Goal: Information Seeking & Learning: Find specific page/section

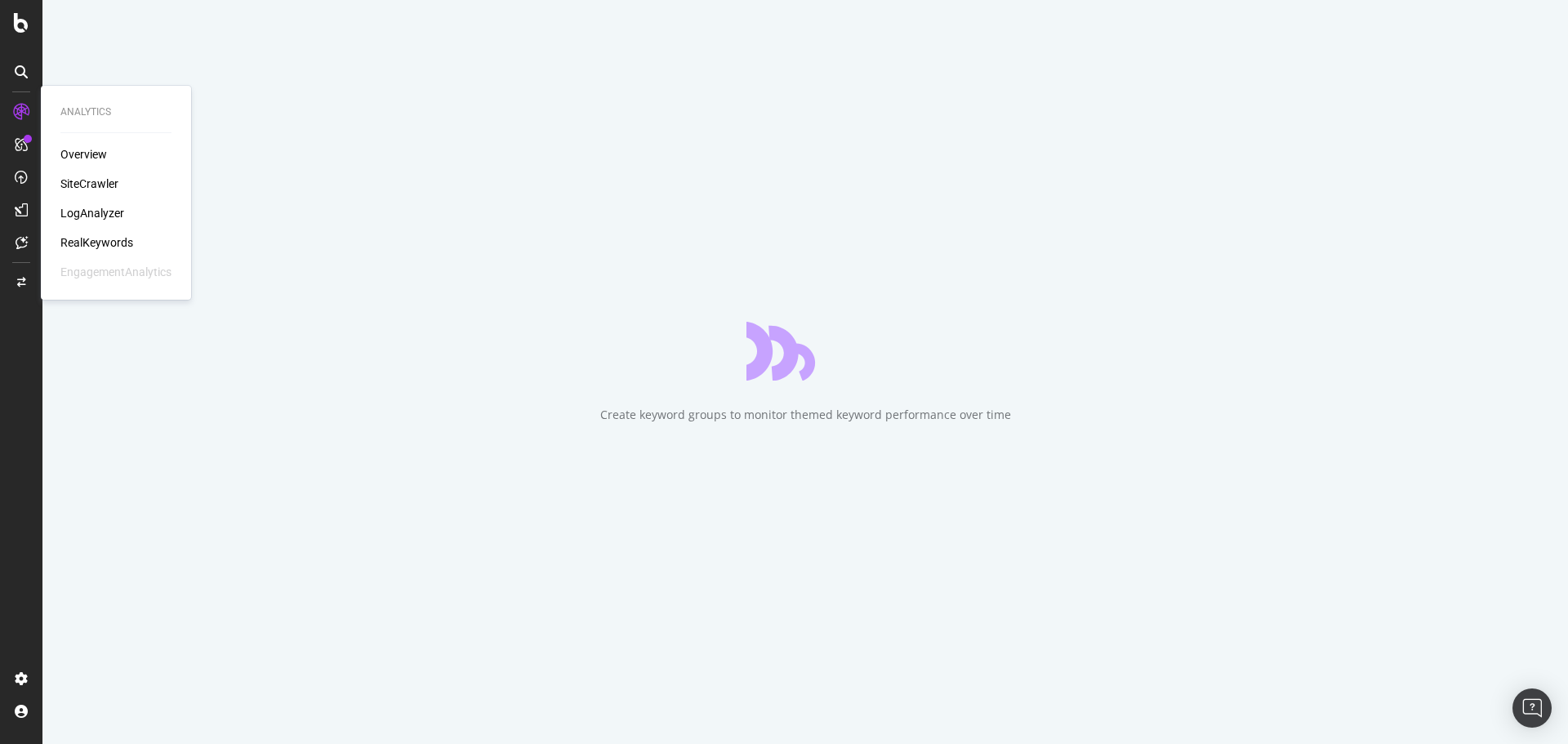
click at [95, 180] on div "SiteCrawler" at bounding box center [89, 184] width 58 height 17
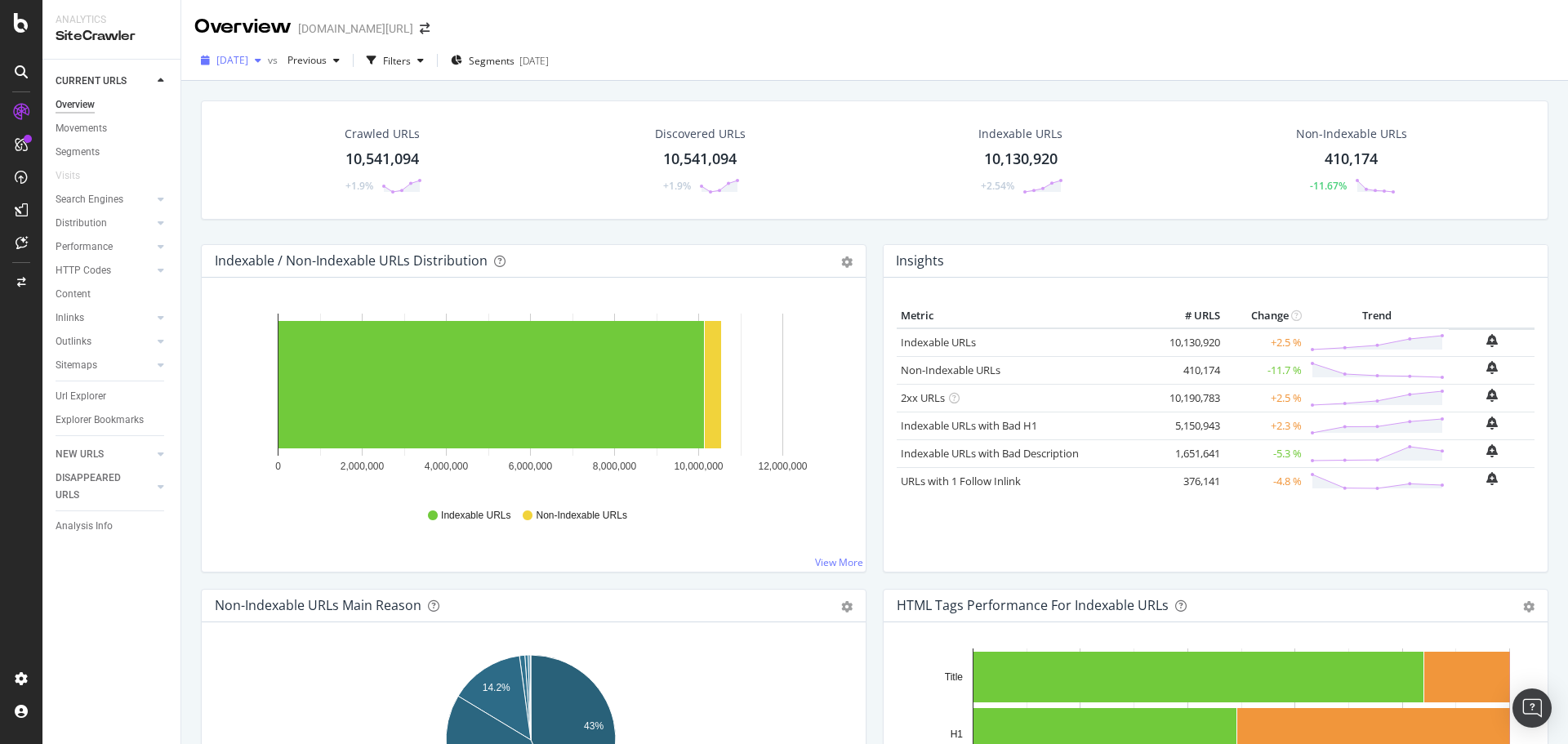
click at [245, 62] on span "[DATE]" at bounding box center [232, 60] width 32 height 14
click at [797, 58] on div "[DATE] vs Previous Filters Segments [DATE]" at bounding box center [874, 63] width 1387 height 32
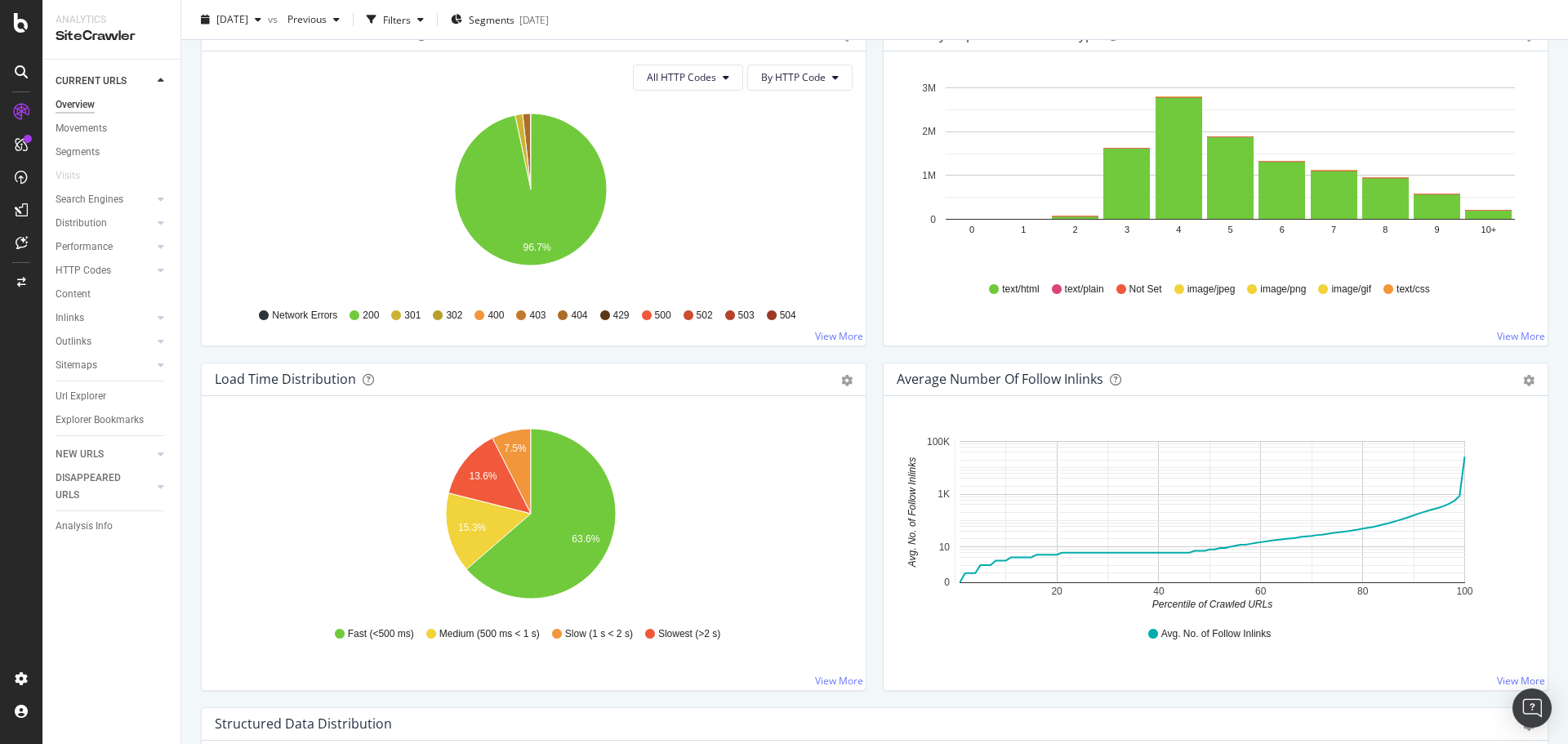
scroll to position [1624, 0]
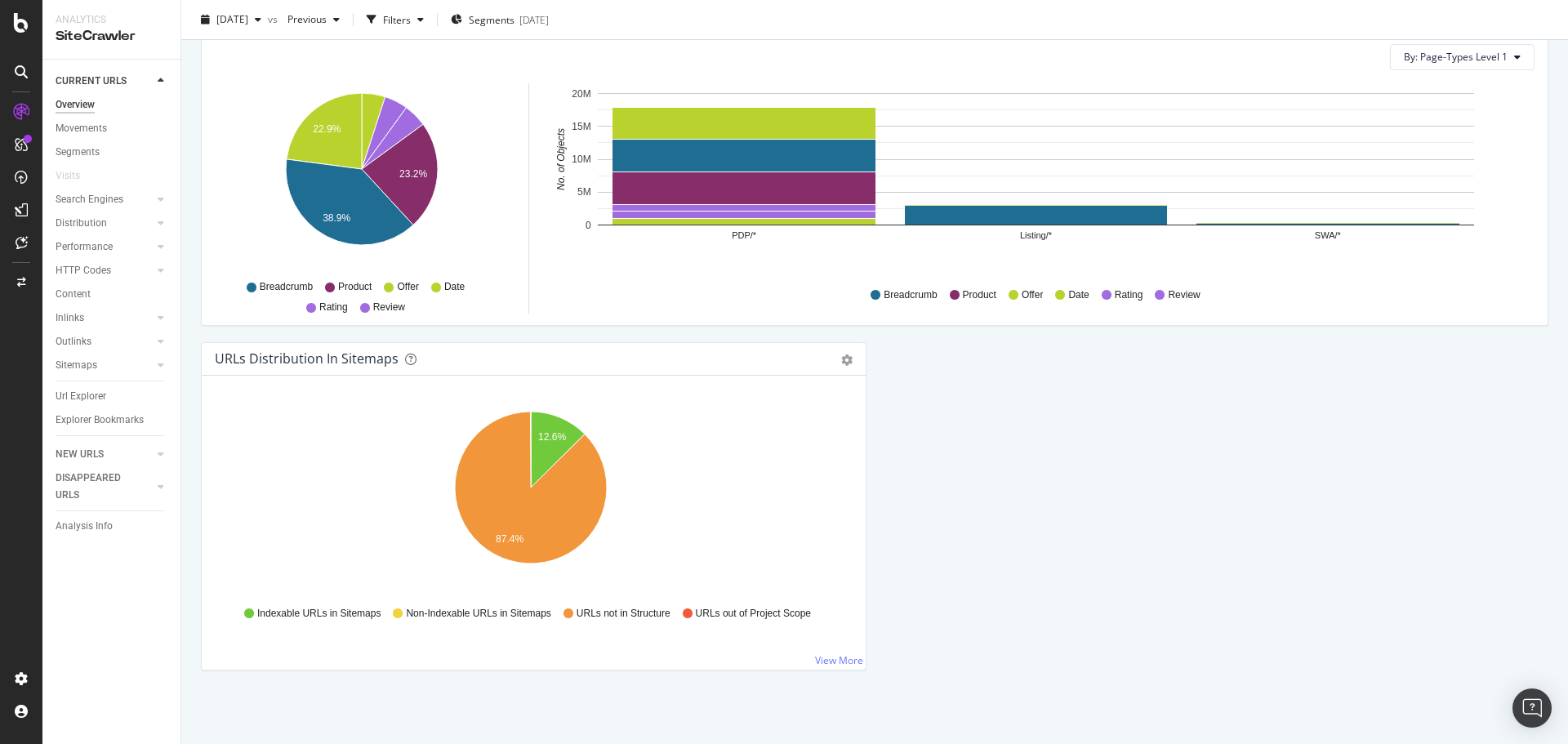
click at [89, 405] on div "Url Explorer" at bounding box center [117, 396] width 125 height 24
click at [90, 399] on div "Url Explorer" at bounding box center [80, 396] width 50 height 17
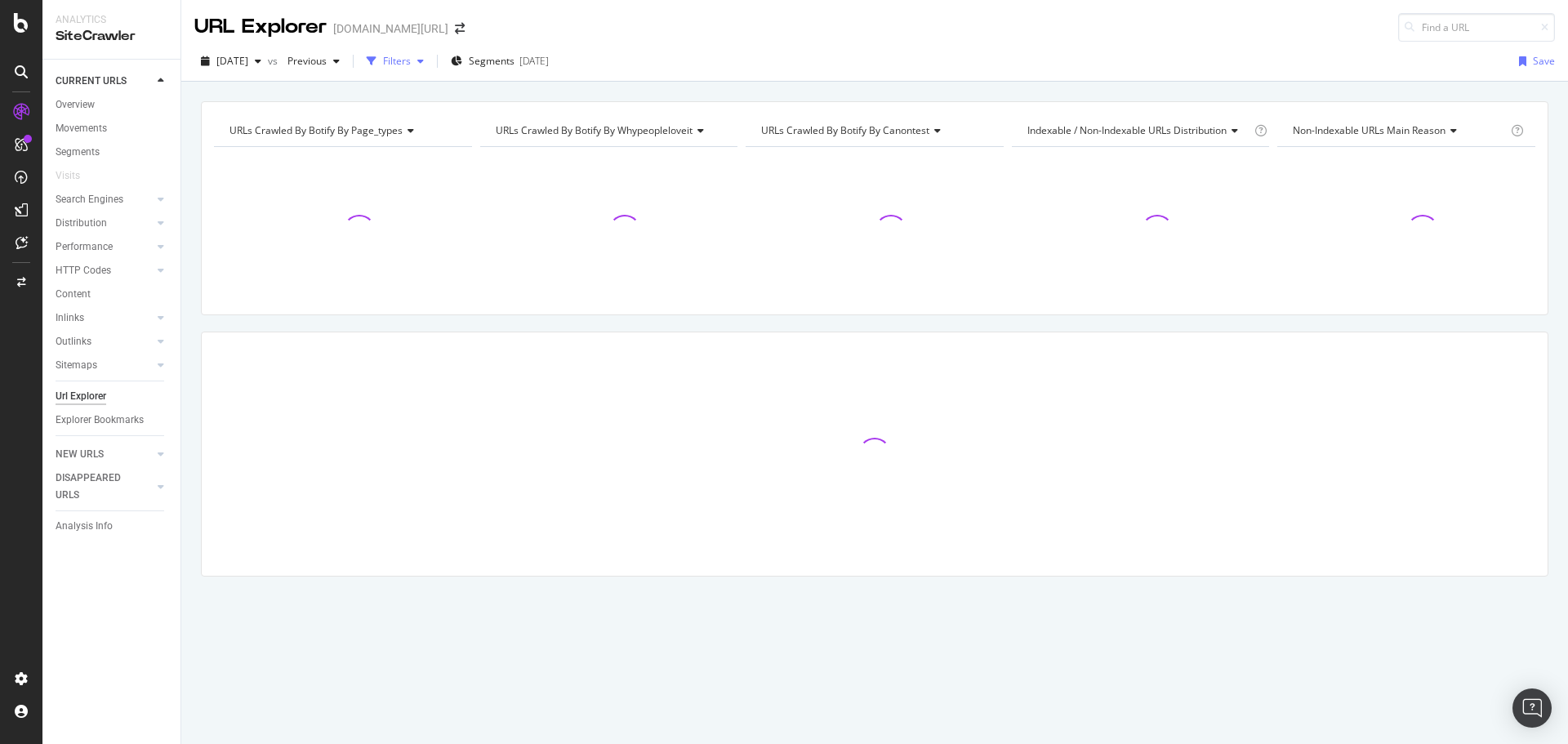
click at [411, 66] on div "Filters" at bounding box center [397, 60] width 28 height 14
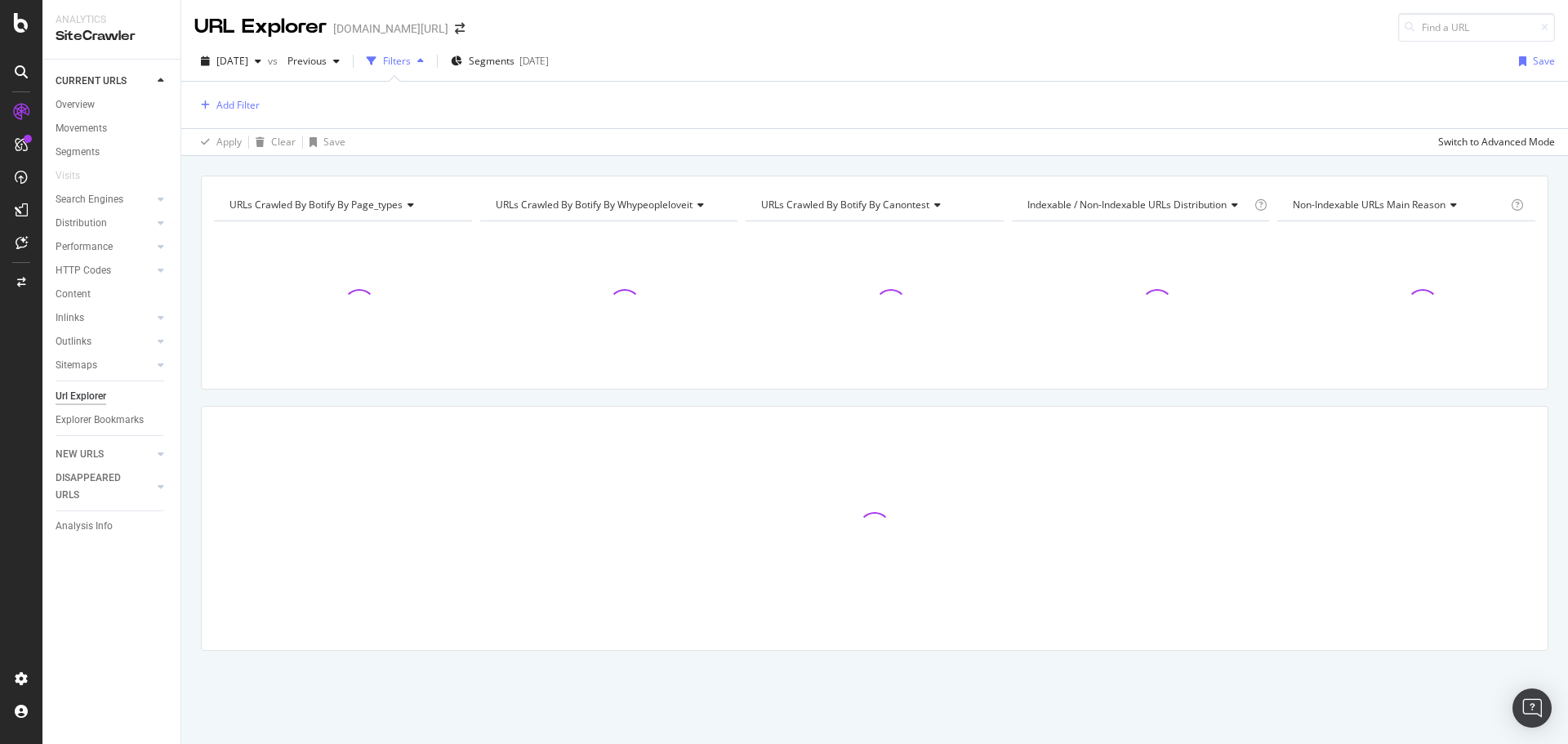
click at [569, 36] on div "URL Explorer [DOMAIN_NAME][URL]" at bounding box center [874, 21] width 1387 height 41
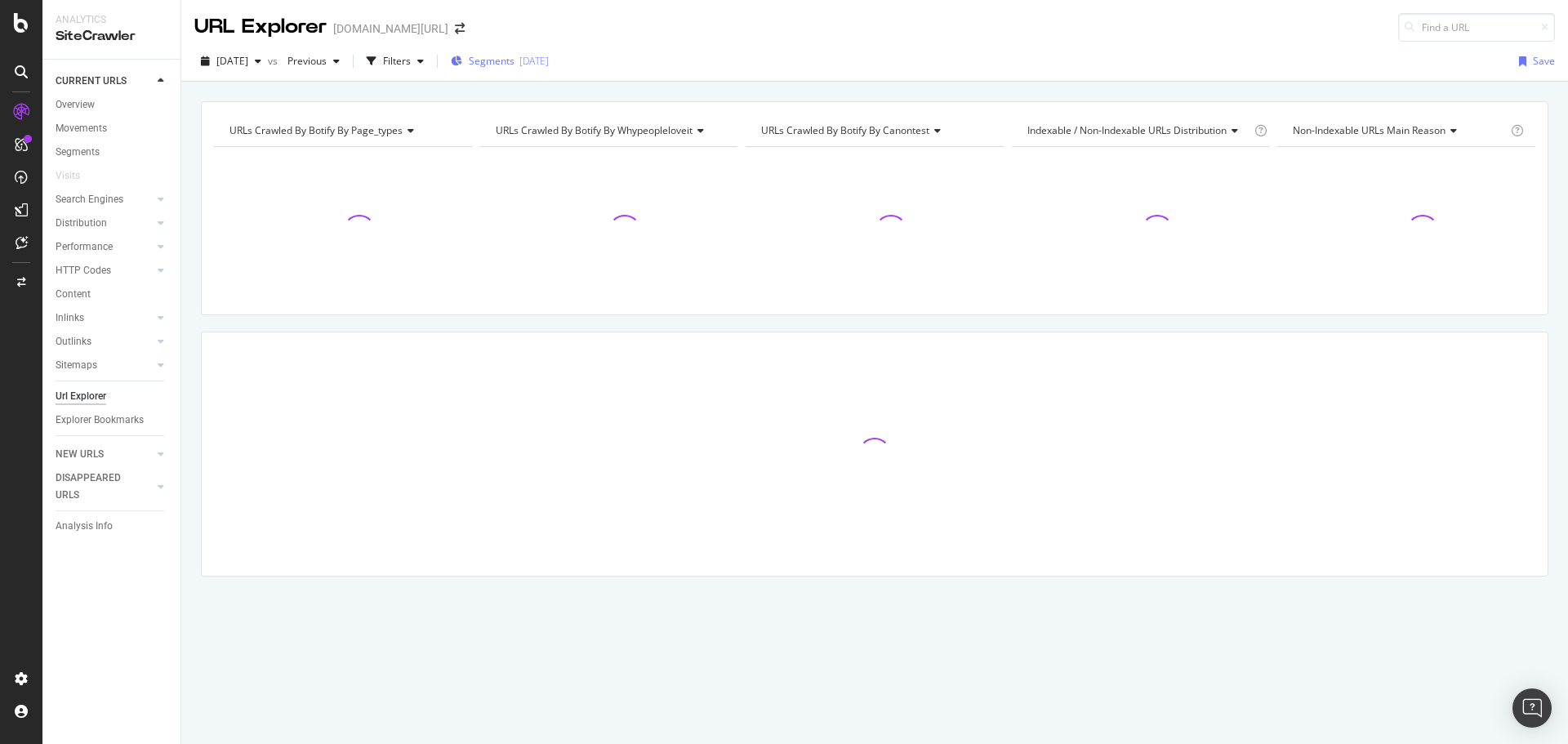
click at [497, 59] on div "Segments [DATE]" at bounding box center [500, 60] width 98 height 14
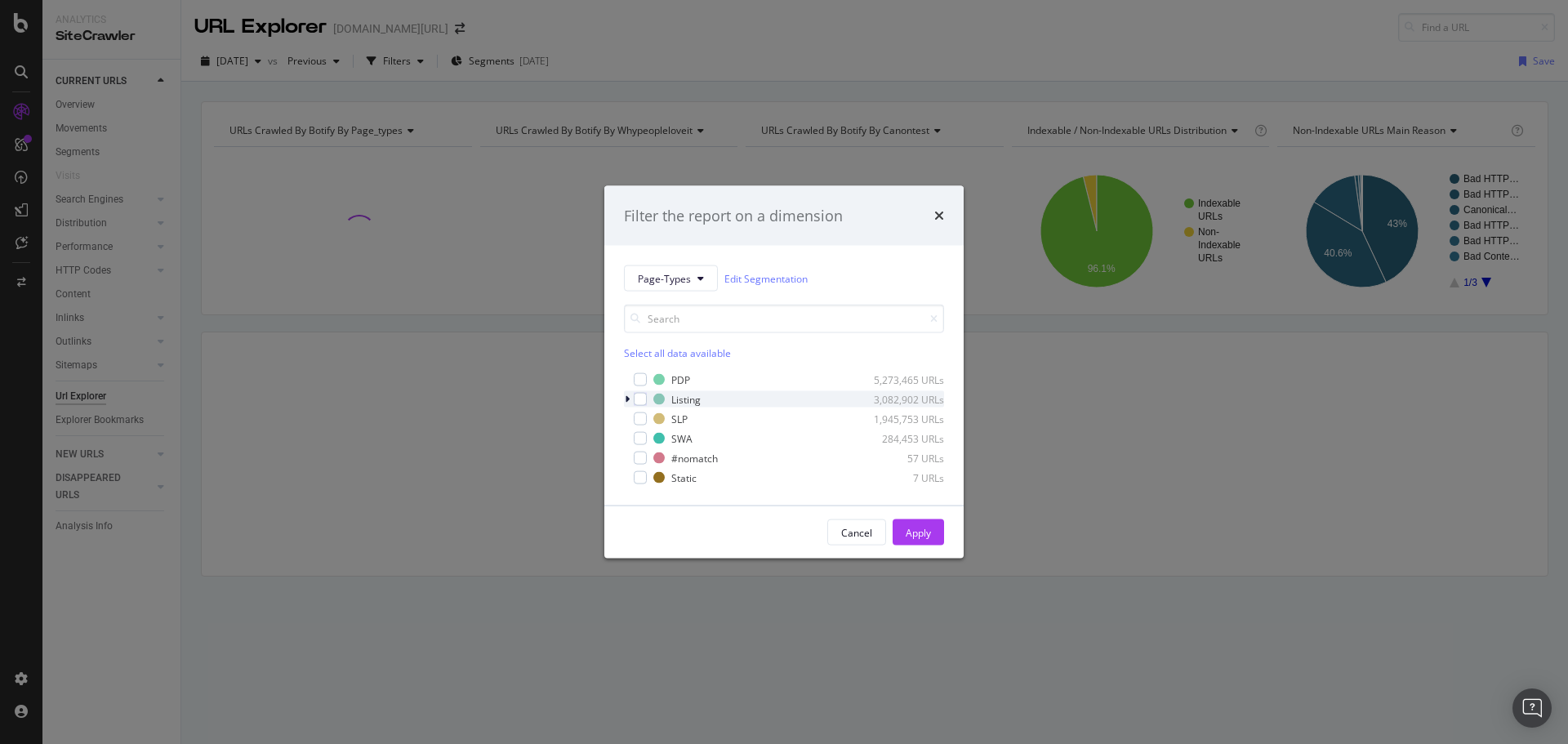
click at [628, 403] on icon "modal" at bounding box center [627, 399] width 5 height 10
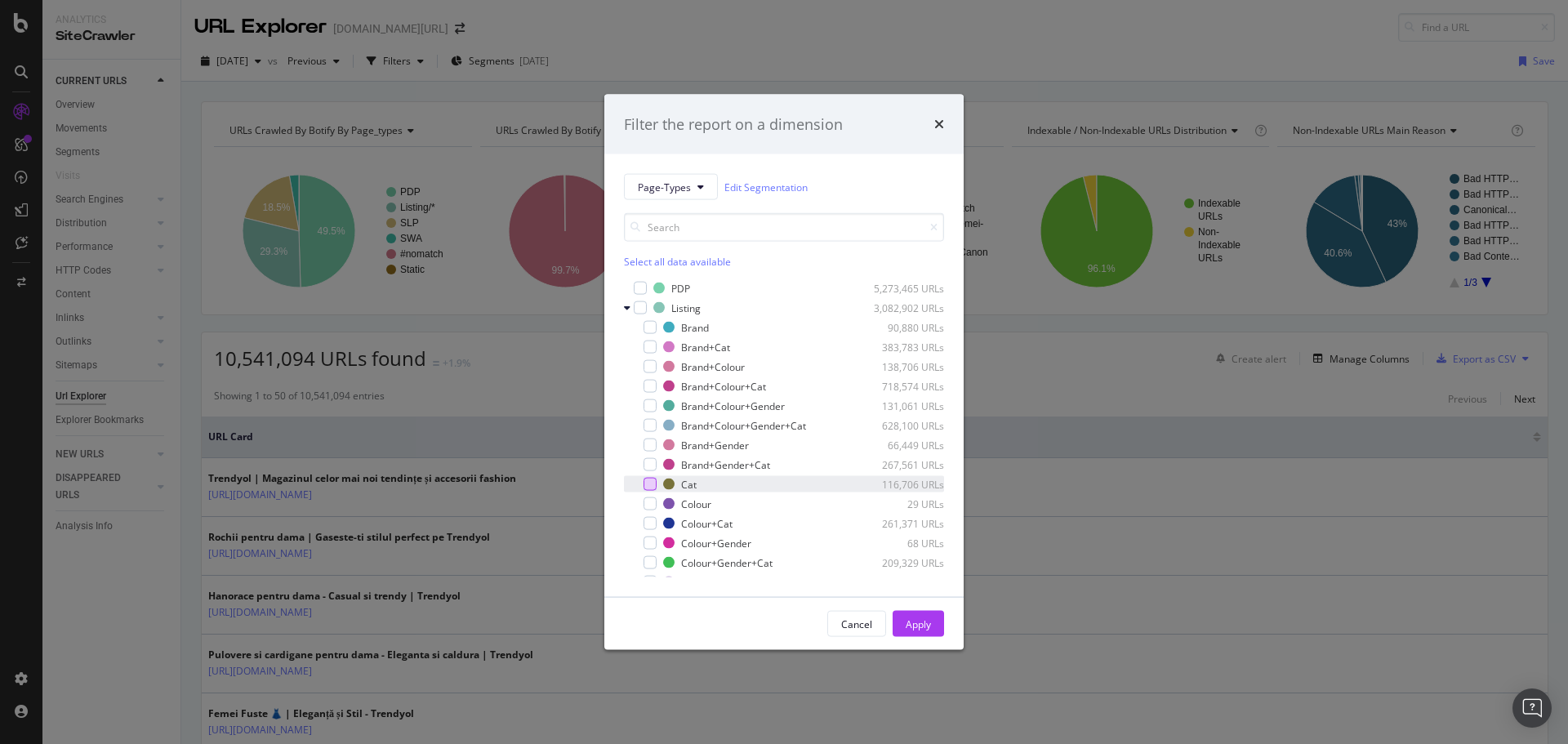
click at [655, 484] on div "modal" at bounding box center [650, 484] width 13 height 13
click at [647, 483] on icon "modal" at bounding box center [650, 484] width 7 height 8
click at [647, 345] on div "modal" at bounding box center [650, 347] width 13 height 13
click at [643, 344] on div "modal" at bounding box center [650, 347] width 13 height 13
click at [653, 523] on div "modal" at bounding box center [650, 523] width 13 height 13
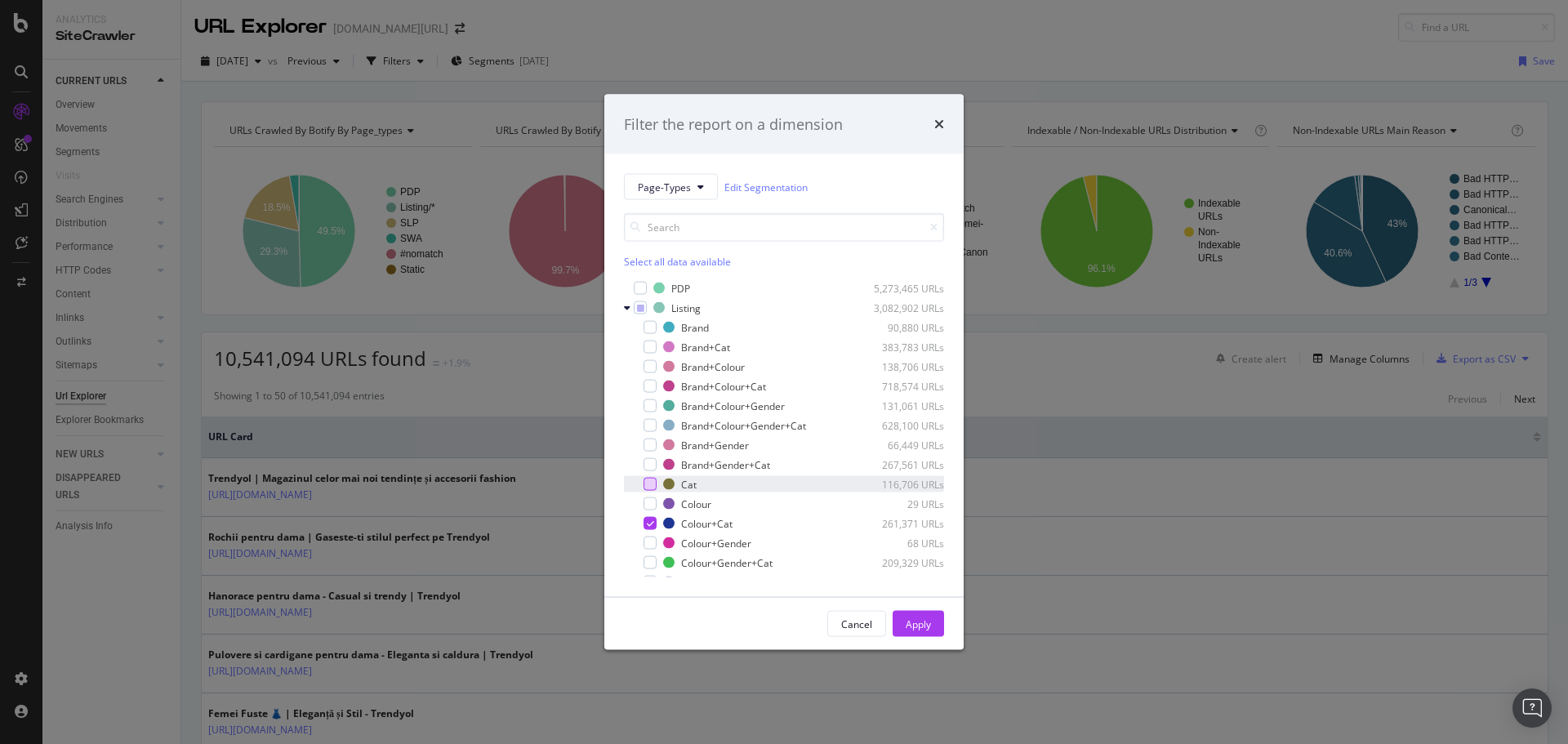
click at [923, 618] on div "Apply" at bounding box center [918, 623] width 26 height 14
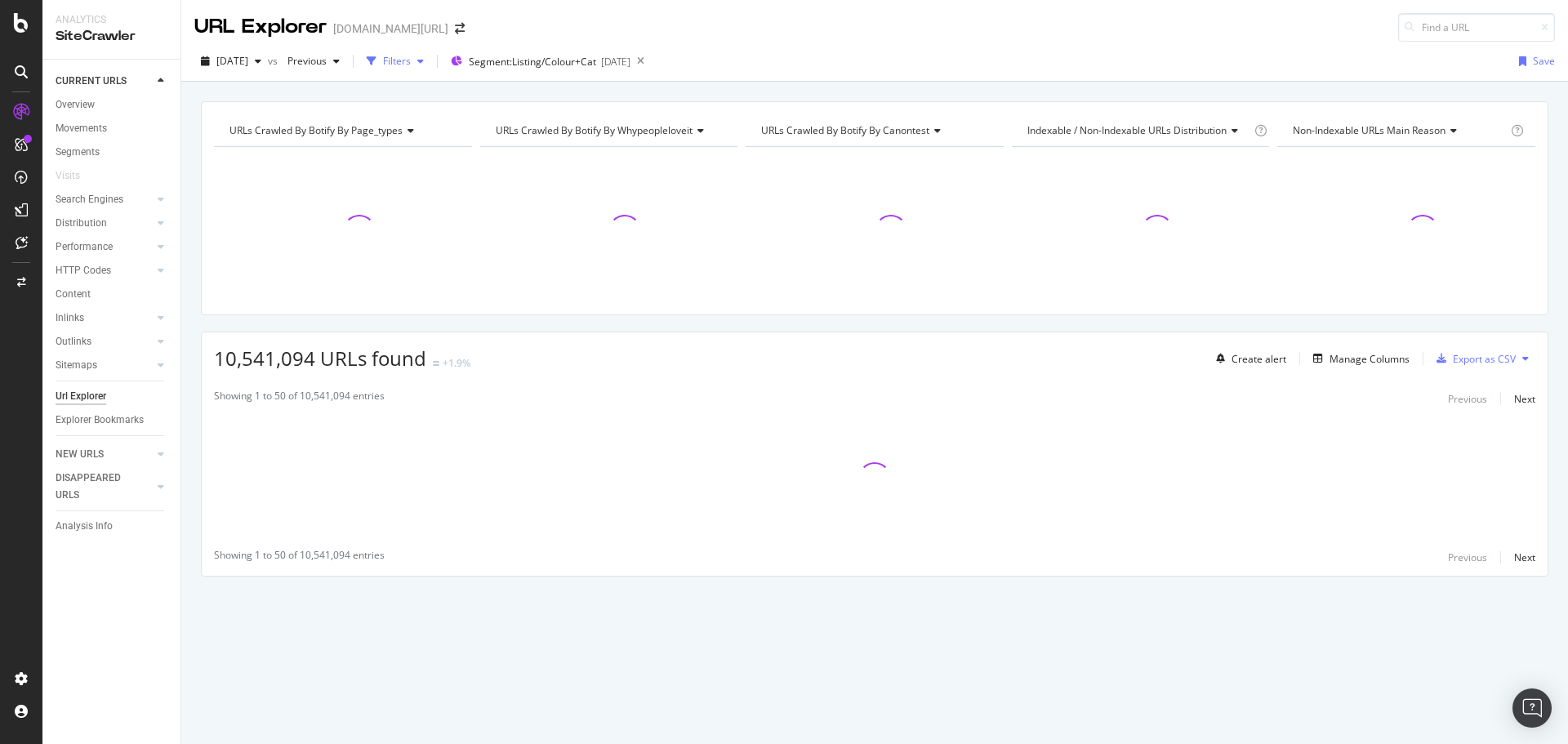
click at [411, 64] on div "Filters" at bounding box center [397, 60] width 28 height 14
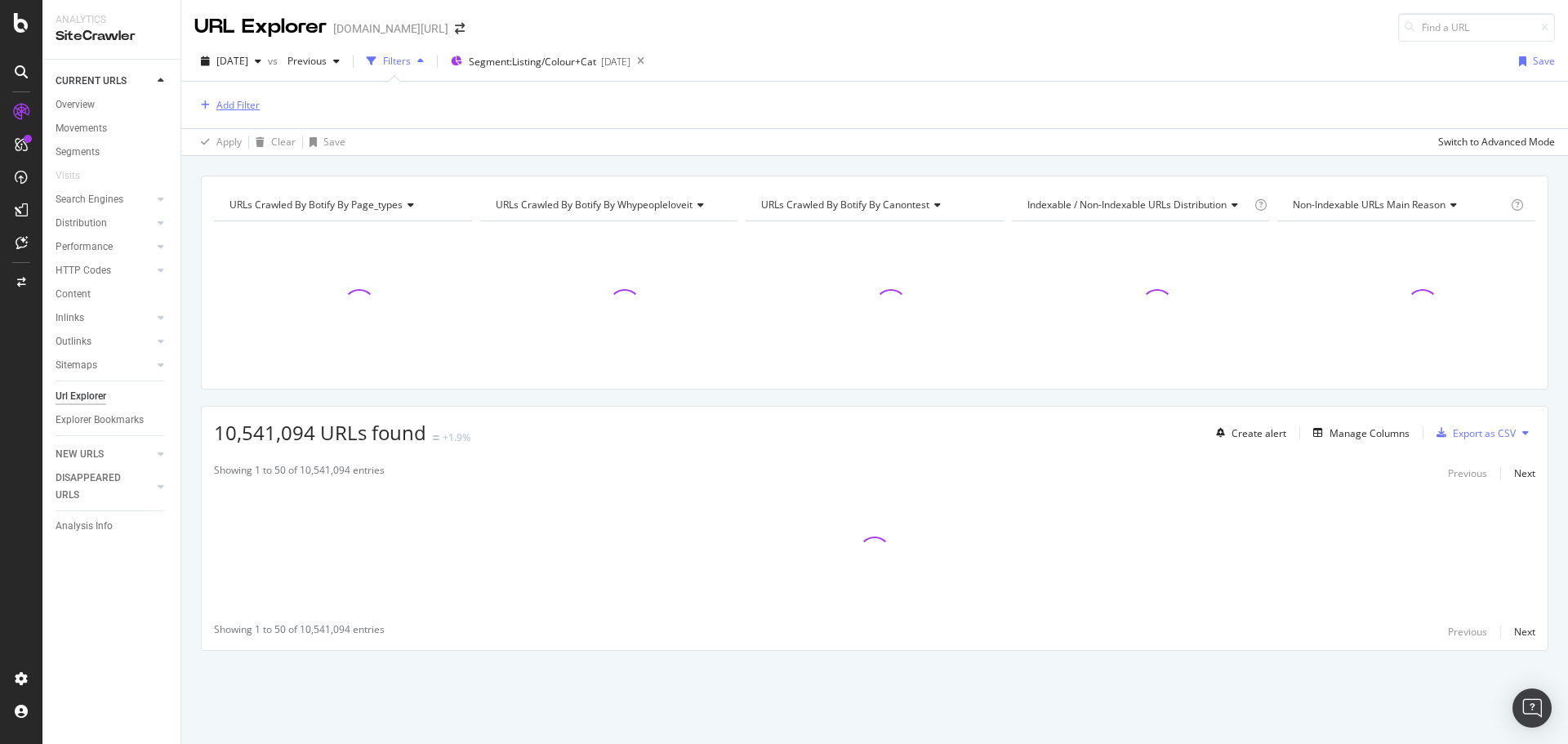
click at [249, 103] on div "Add Filter" at bounding box center [238, 104] width 43 height 14
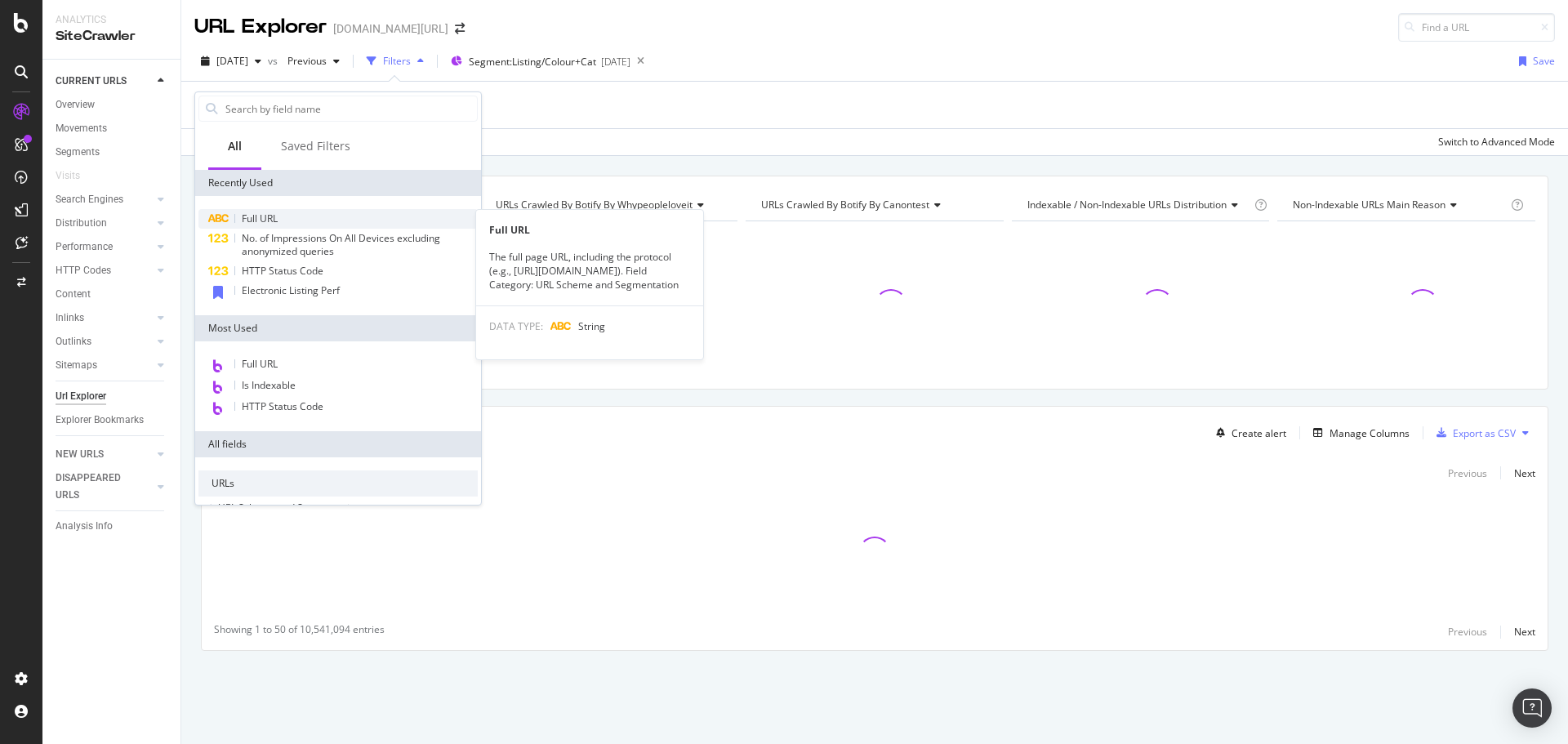
click at [273, 221] on span "Full URL" at bounding box center [259, 218] width 36 height 14
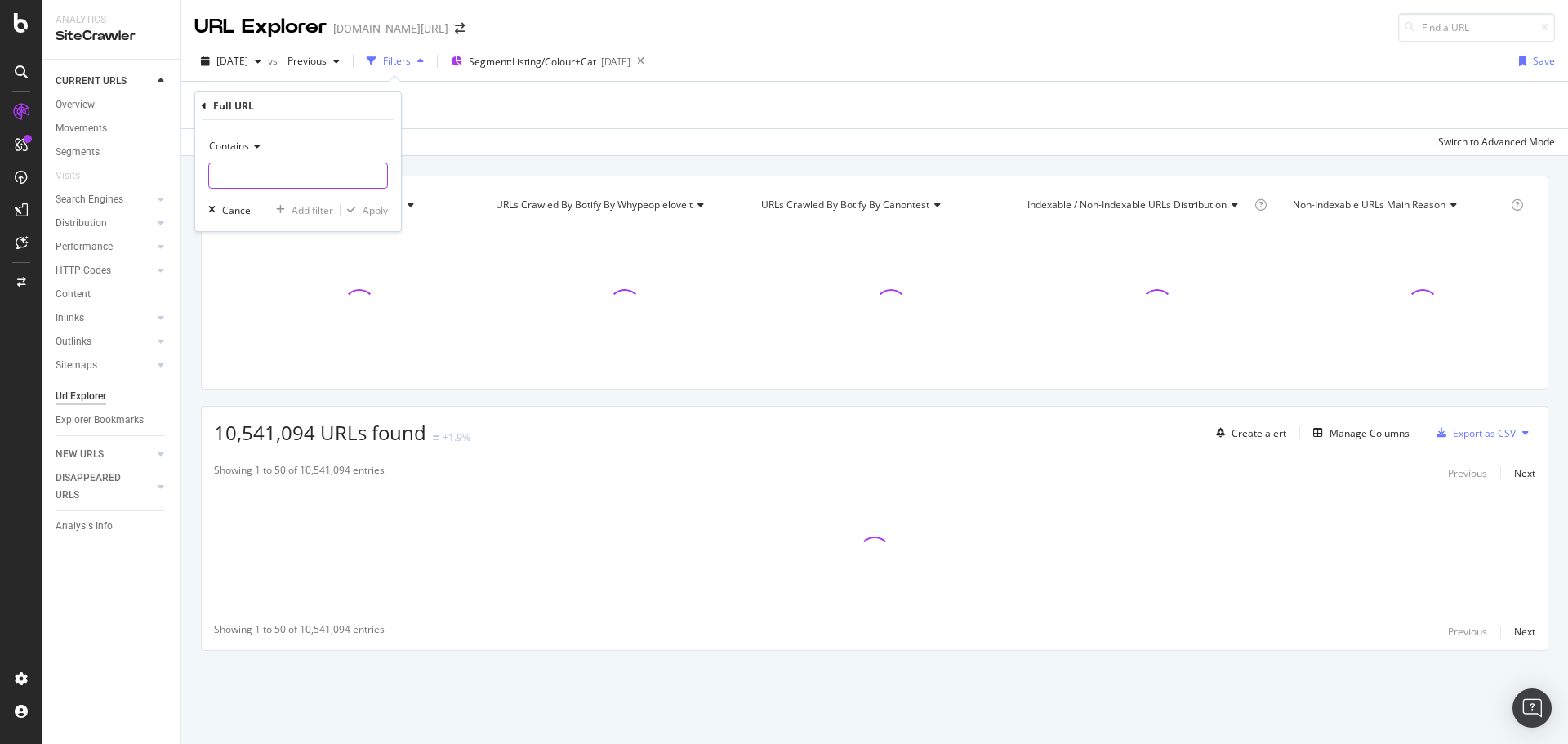
click at [288, 180] on input "text" at bounding box center [298, 175] width 178 height 26
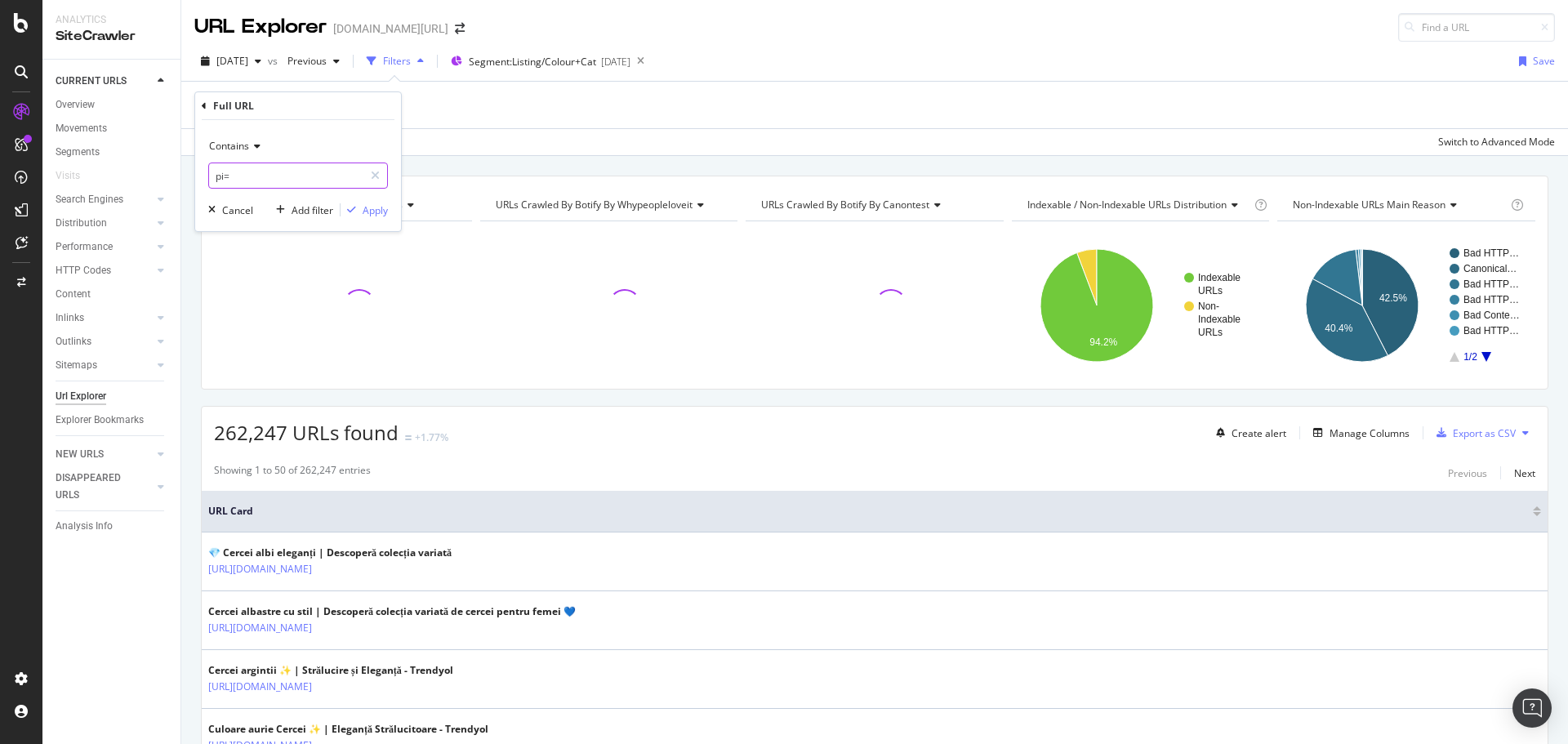
type input "pi="
click at [248, 142] on span "Contains" at bounding box center [229, 145] width 40 height 14
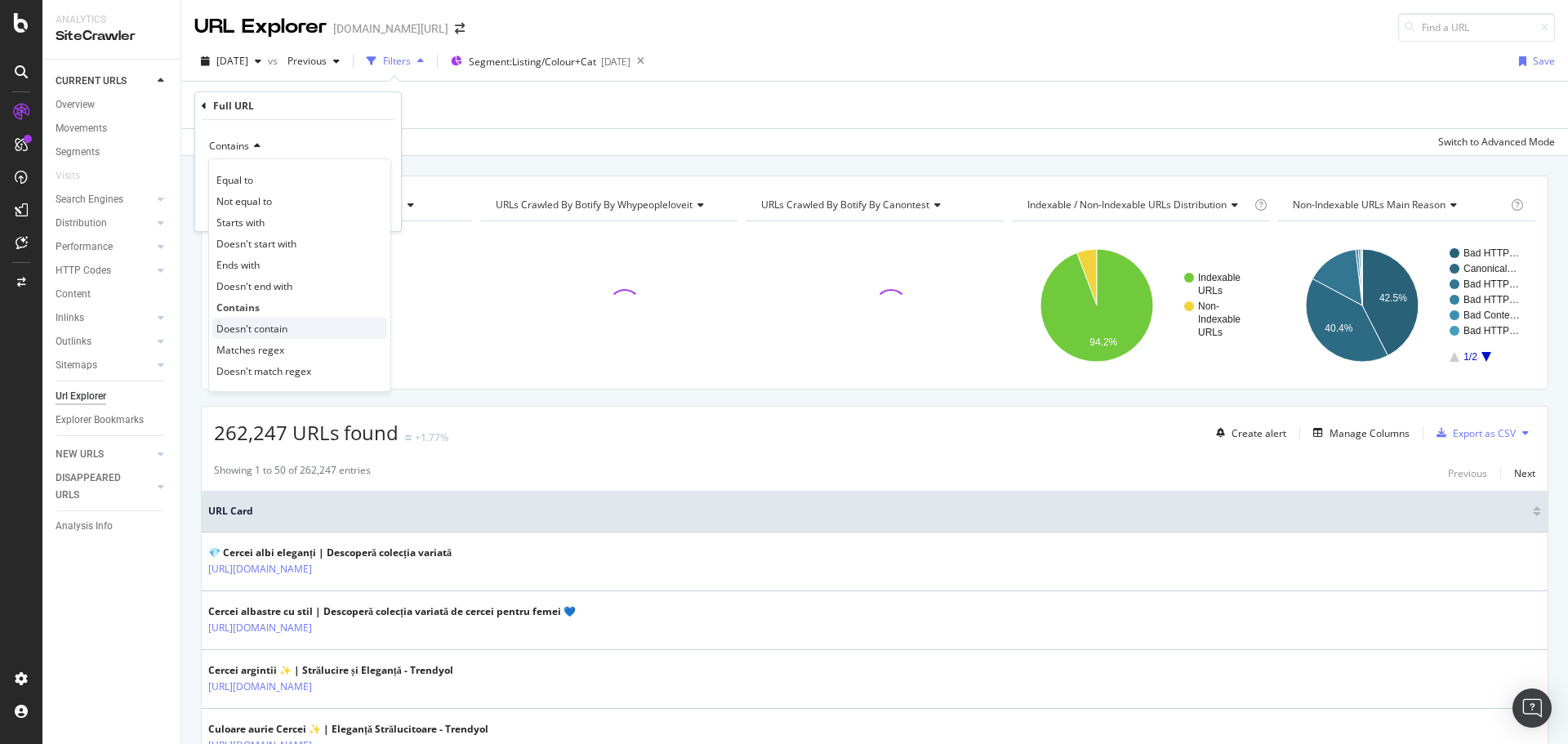
click at [275, 322] on span "Doesn't contain" at bounding box center [252, 328] width 71 height 14
click at [362, 212] on div "Apply" at bounding box center [375, 210] width 26 height 14
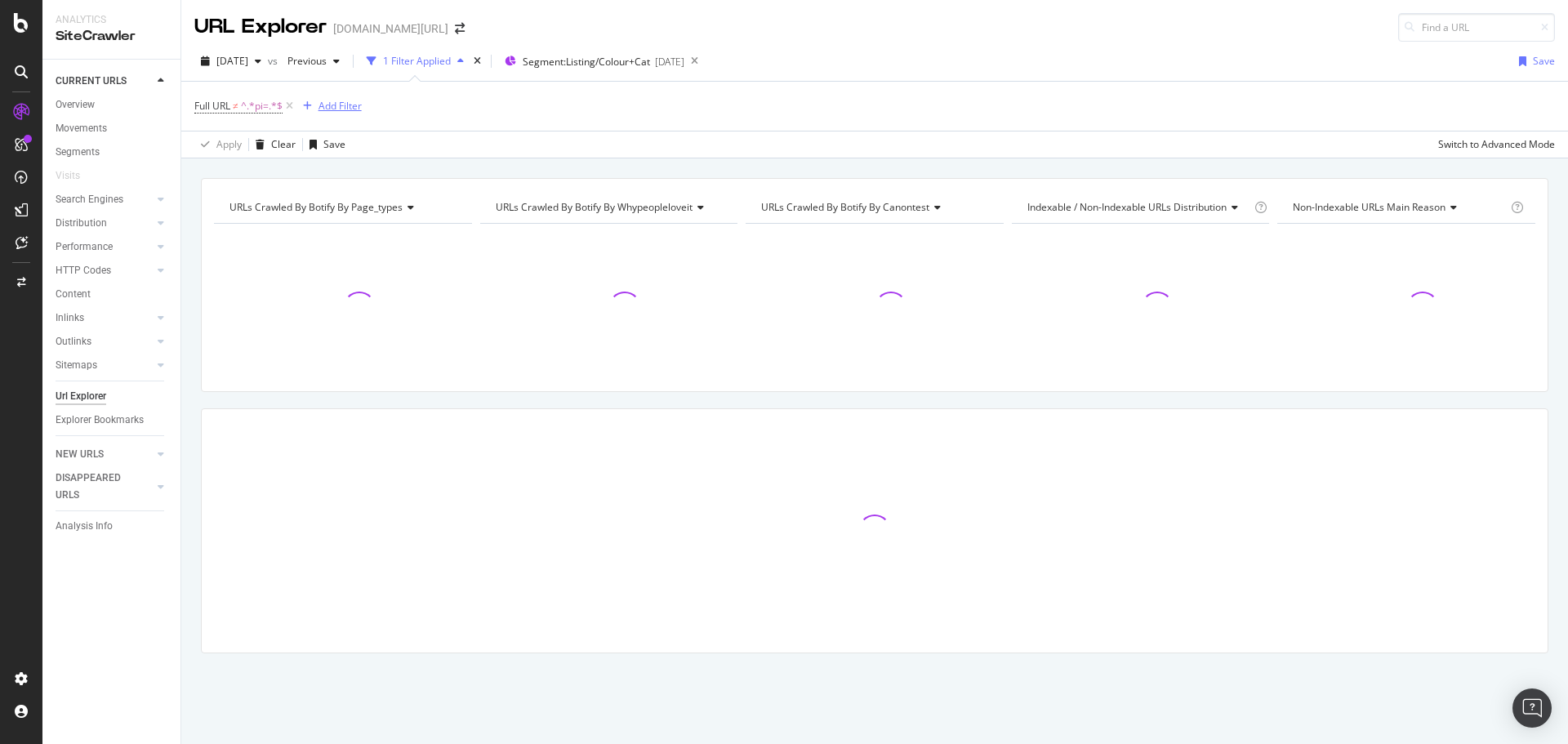
click at [336, 111] on div "Add Filter" at bounding box center [340, 105] width 43 height 14
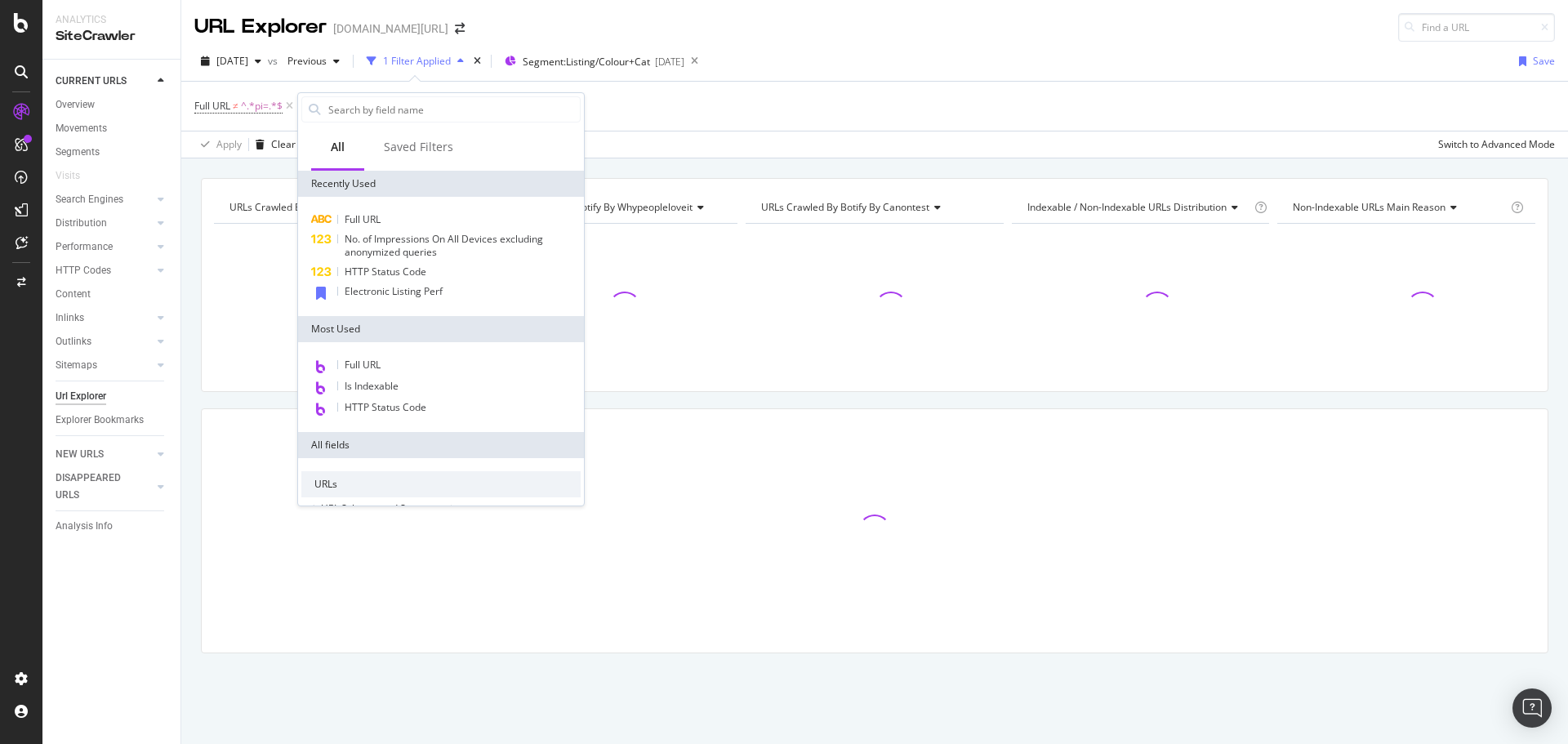
click at [389, 404] on span "HTTP Status Code" at bounding box center [385, 407] width 82 height 14
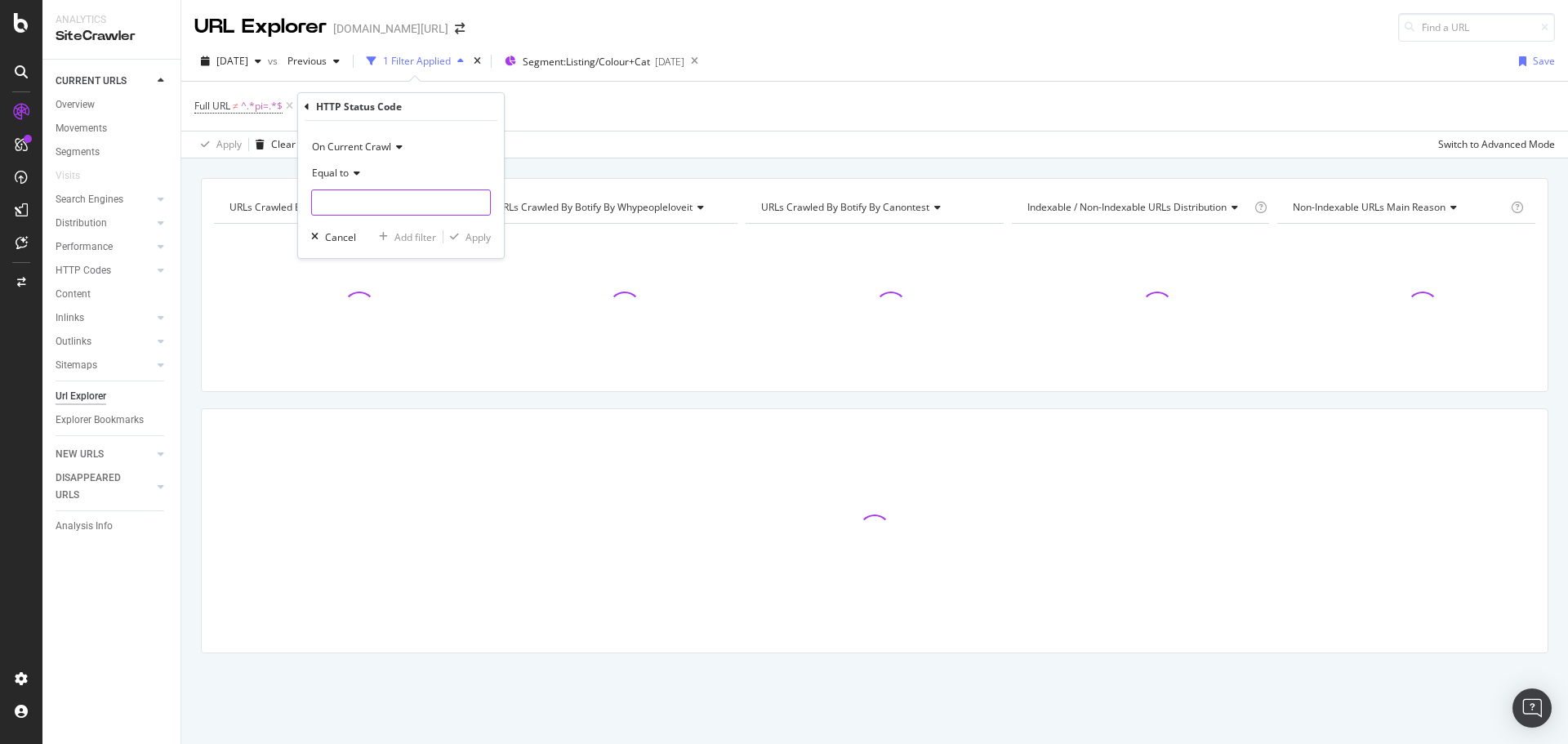
click at [358, 193] on input "number" at bounding box center [400, 203] width 179 height 26
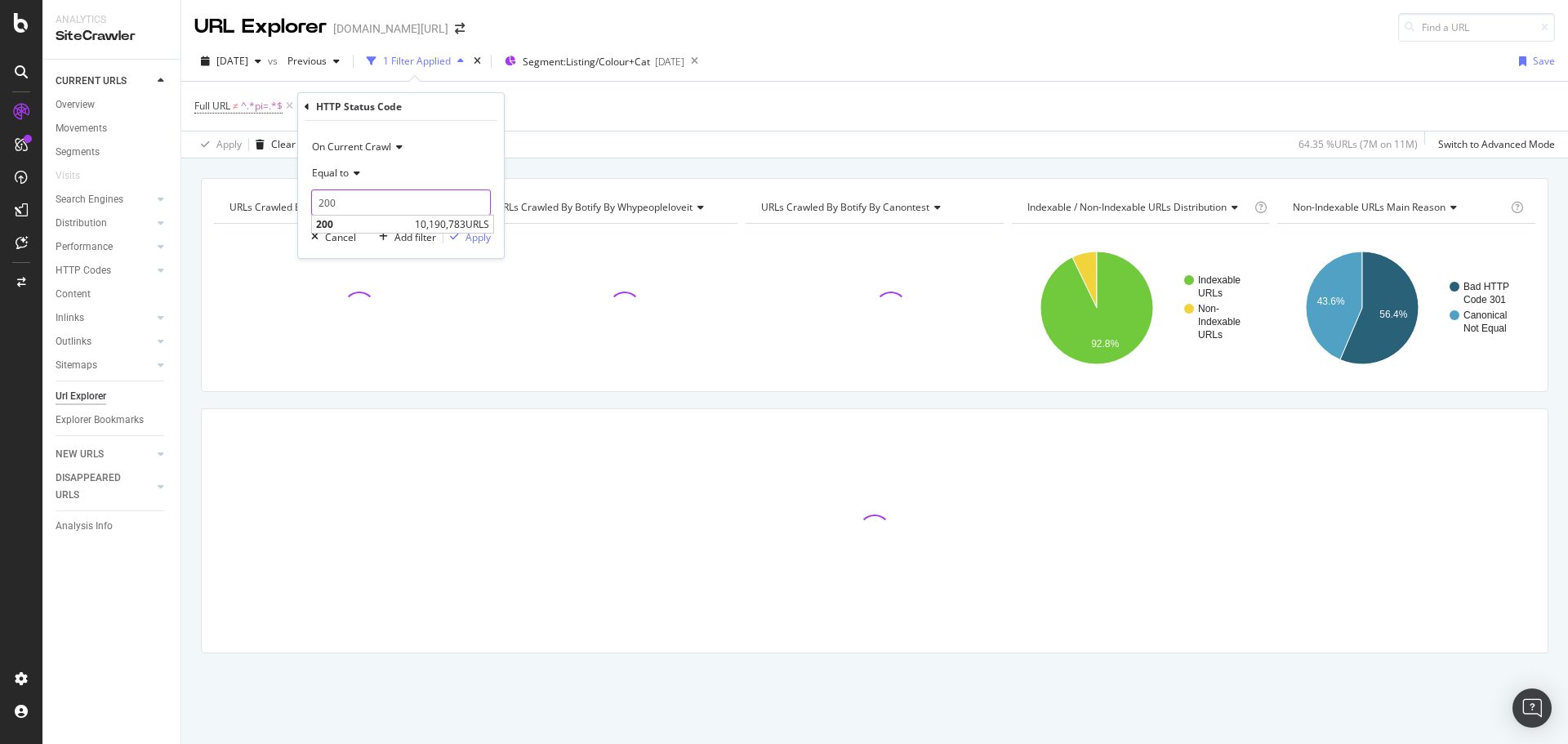
type input "200"
click at [350, 227] on span "200" at bounding box center [363, 224] width 95 height 14
click at [480, 238] on div "Apply" at bounding box center [478, 236] width 26 height 14
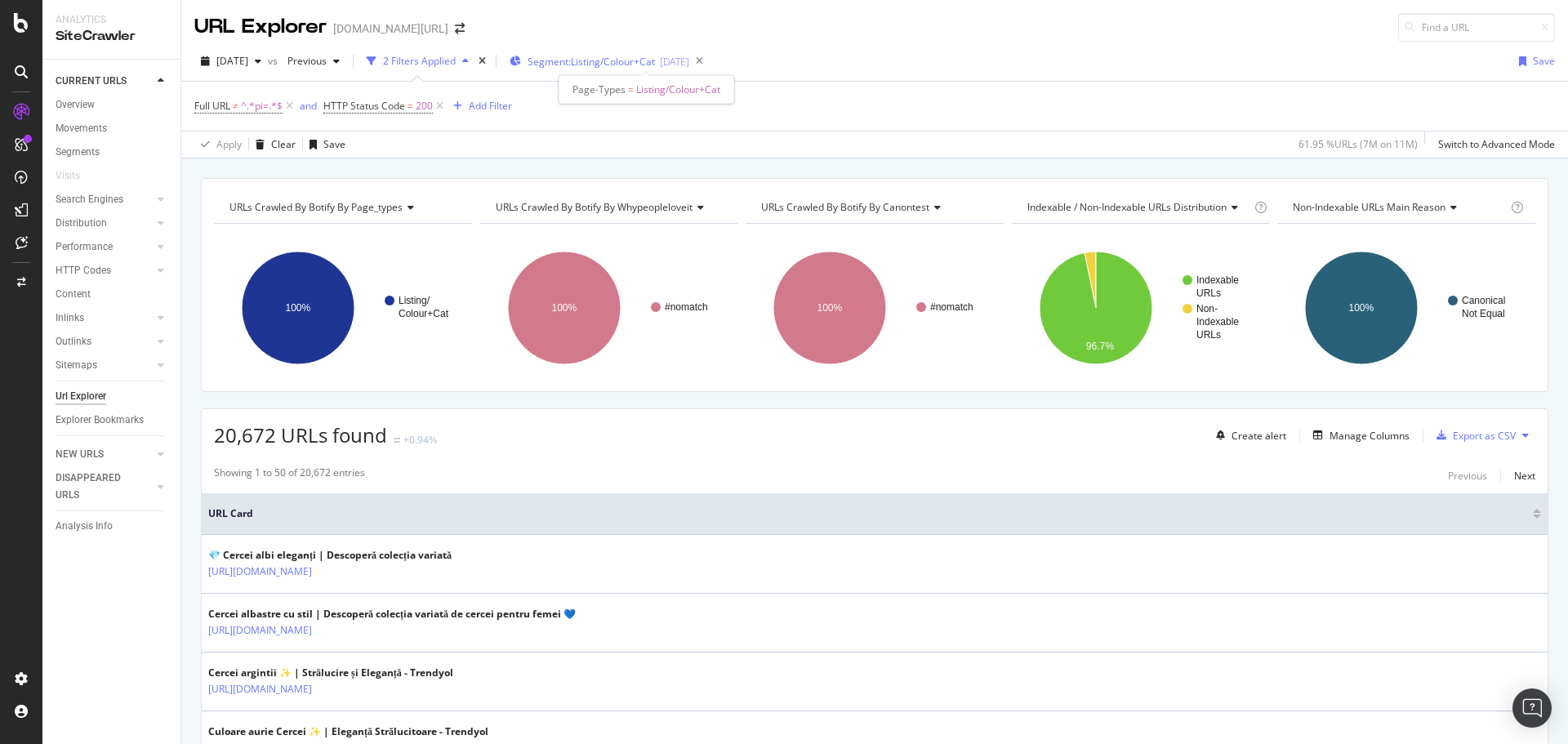
click at [580, 57] on span "Segment: Listing/Colour+Cat" at bounding box center [591, 61] width 127 height 14
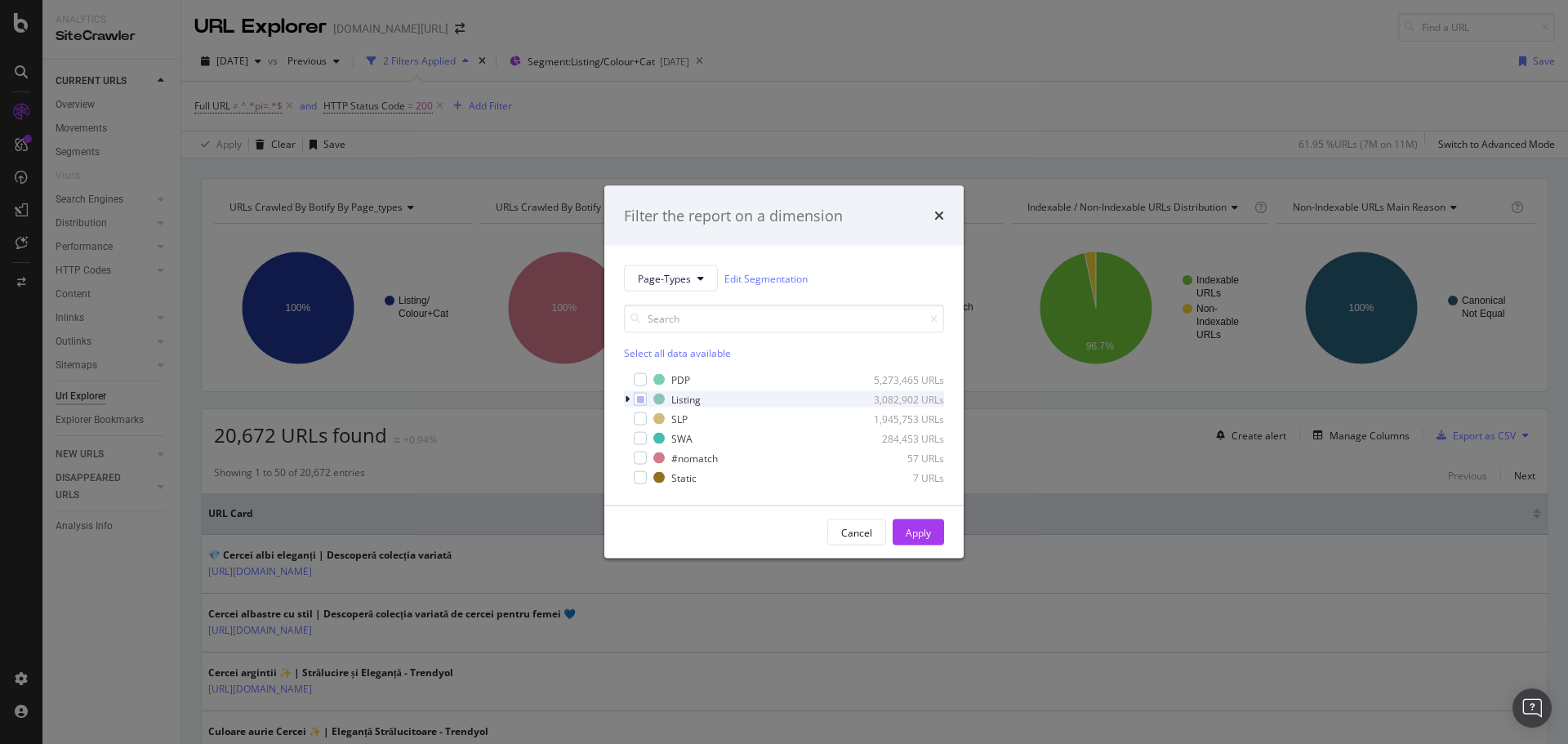
click at [631, 400] on div "modal" at bounding box center [629, 399] width 10 height 17
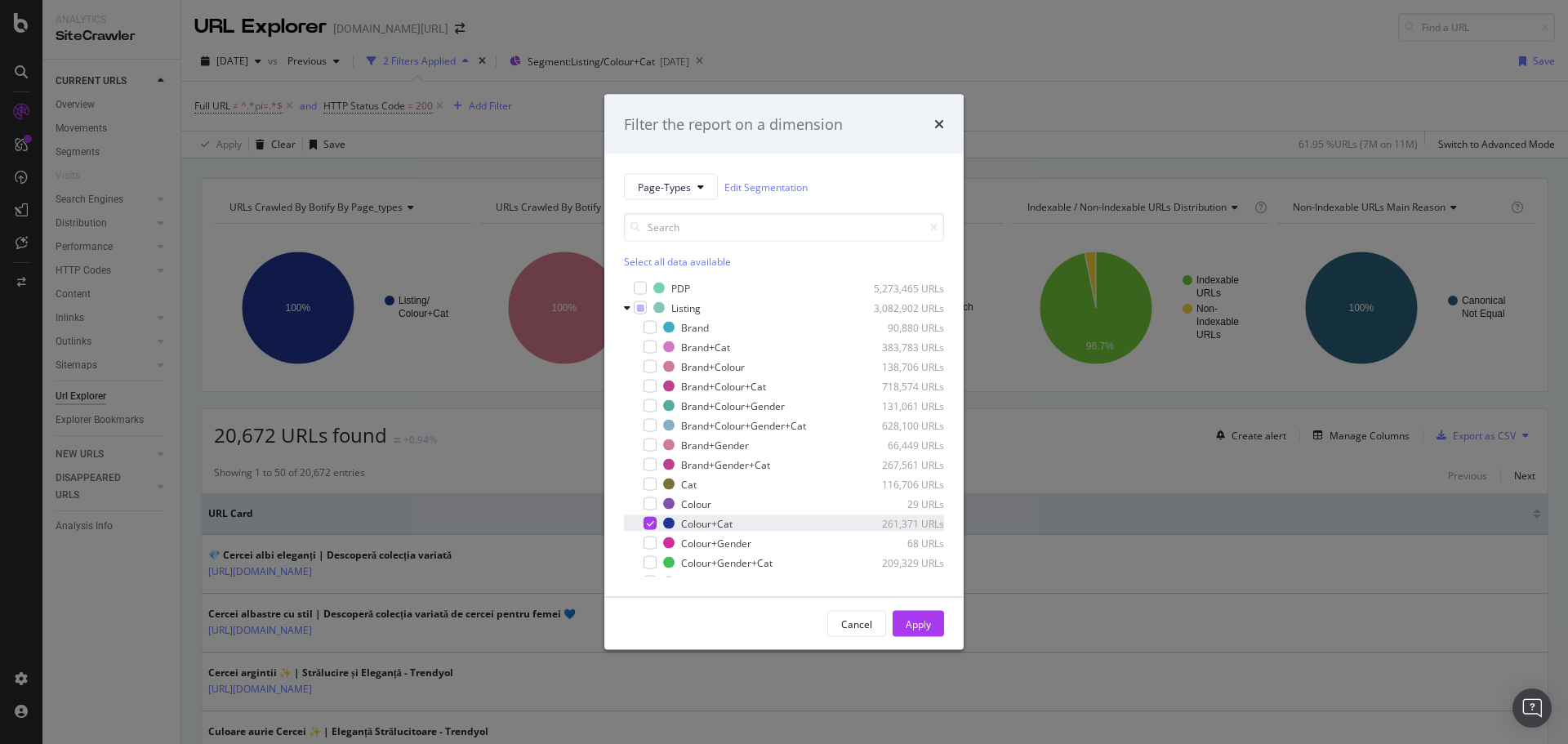
click at [653, 521] on icon "modal" at bounding box center [650, 523] width 7 height 8
click at [651, 483] on div "modal" at bounding box center [650, 484] width 13 height 13
click at [901, 623] on button "Apply" at bounding box center [918, 624] width 51 height 26
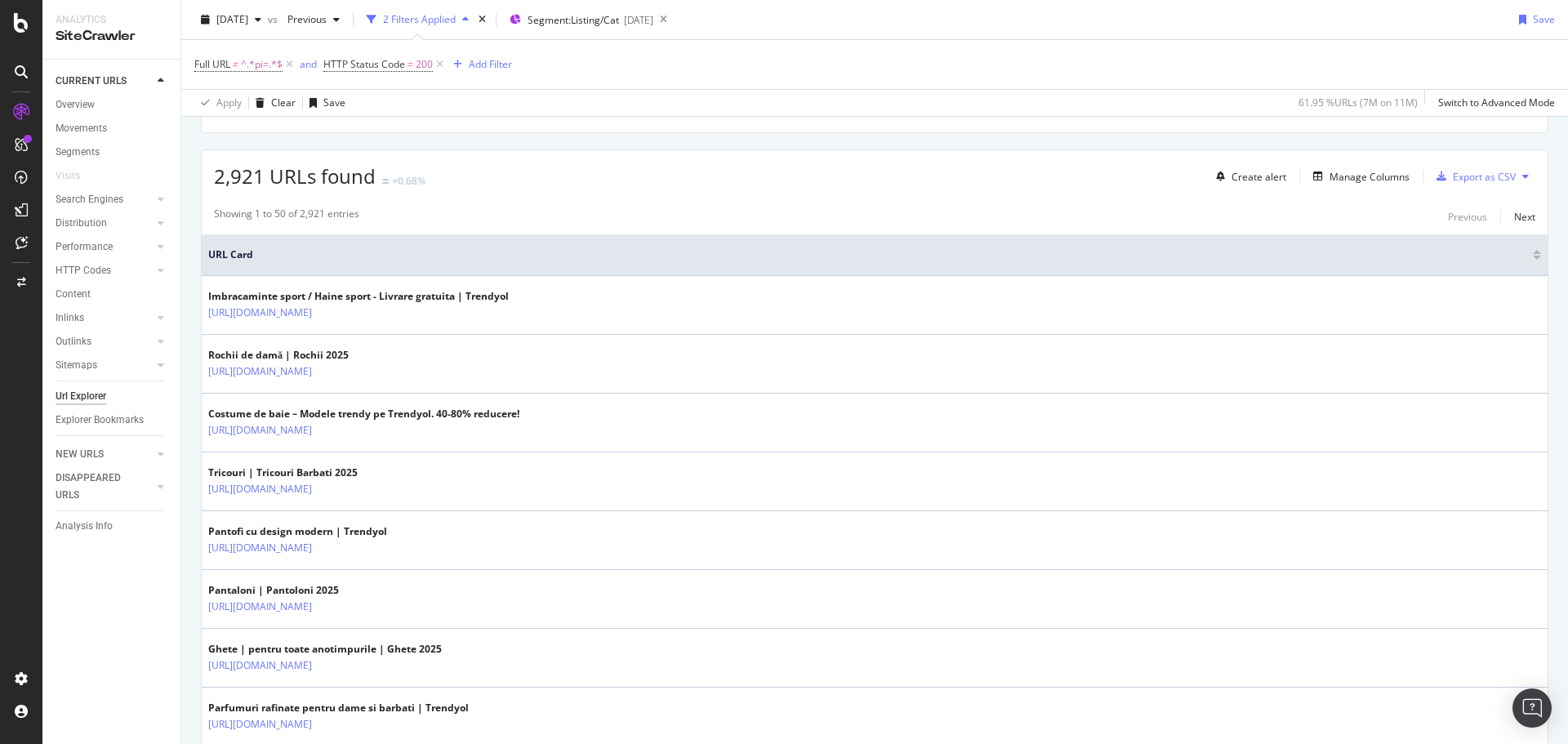
scroll to position [331, 0]
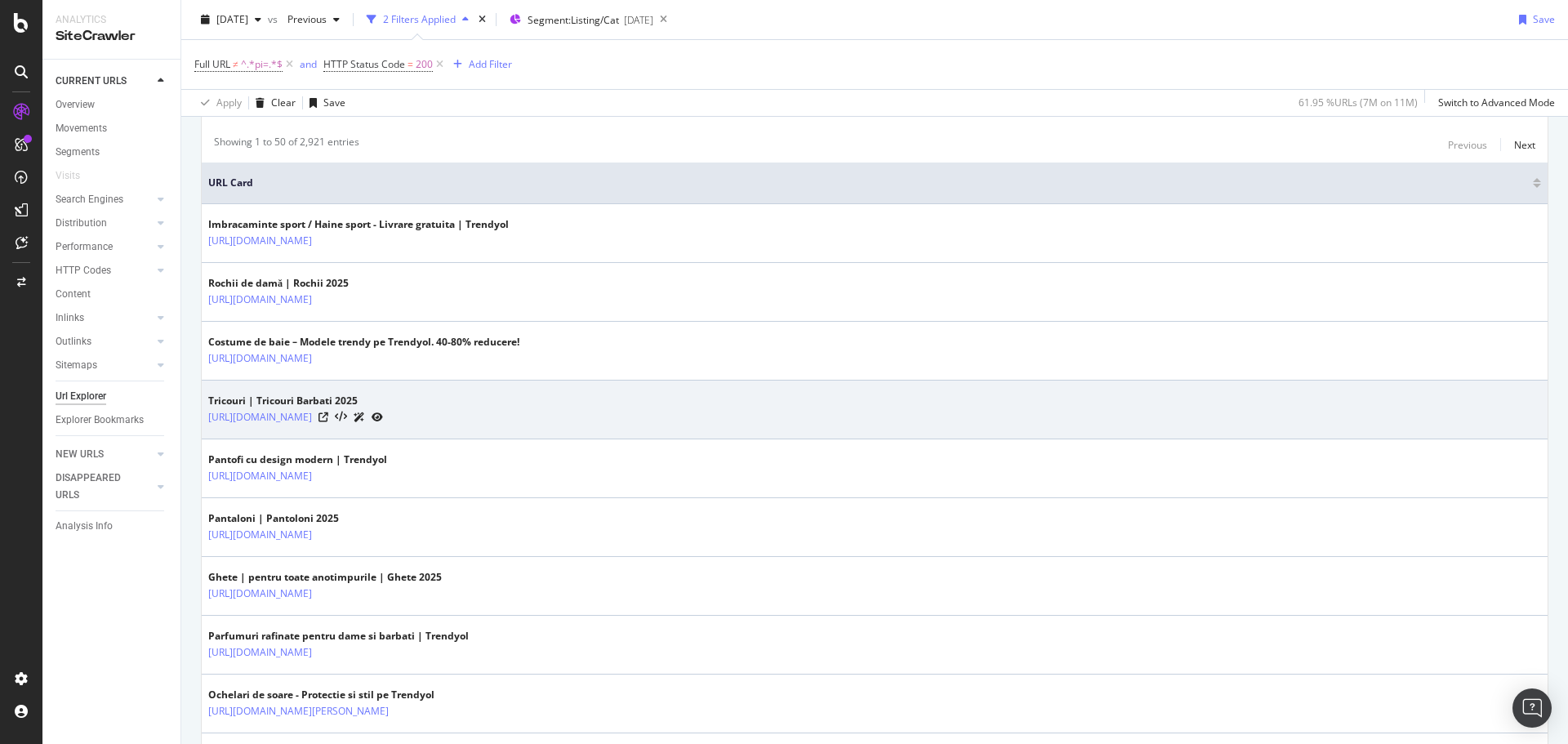
click at [221, 399] on div "Tricouri | Tricouri Barbati 2025" at bounding box center [295, 401] width 174 height 15
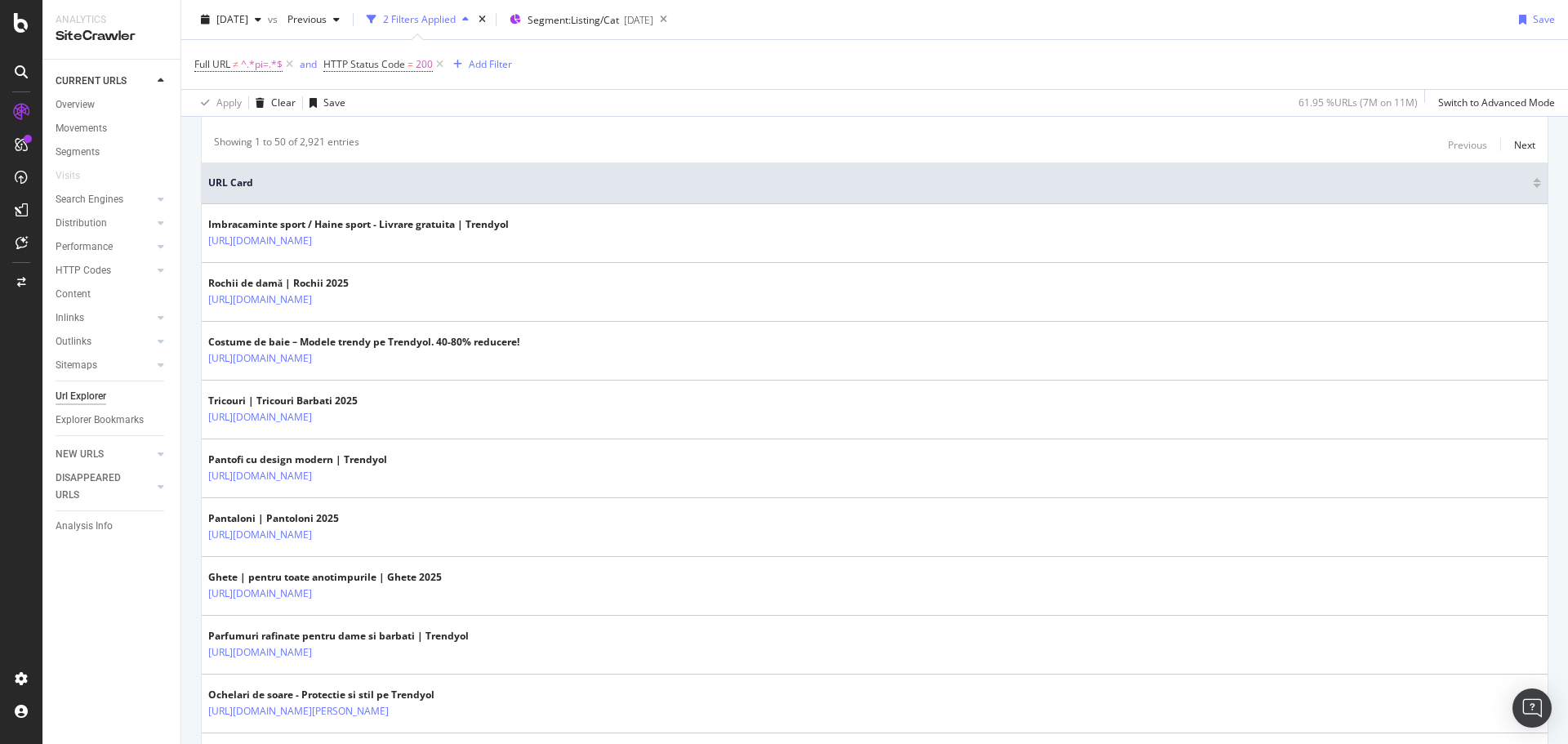
click at [625, 98] on div "Apply Clear Save 61.95 % URLs ( 7M on 11M ) Switch to Advanced Mode" at bounding box center [874, 103] width 1387 height 27
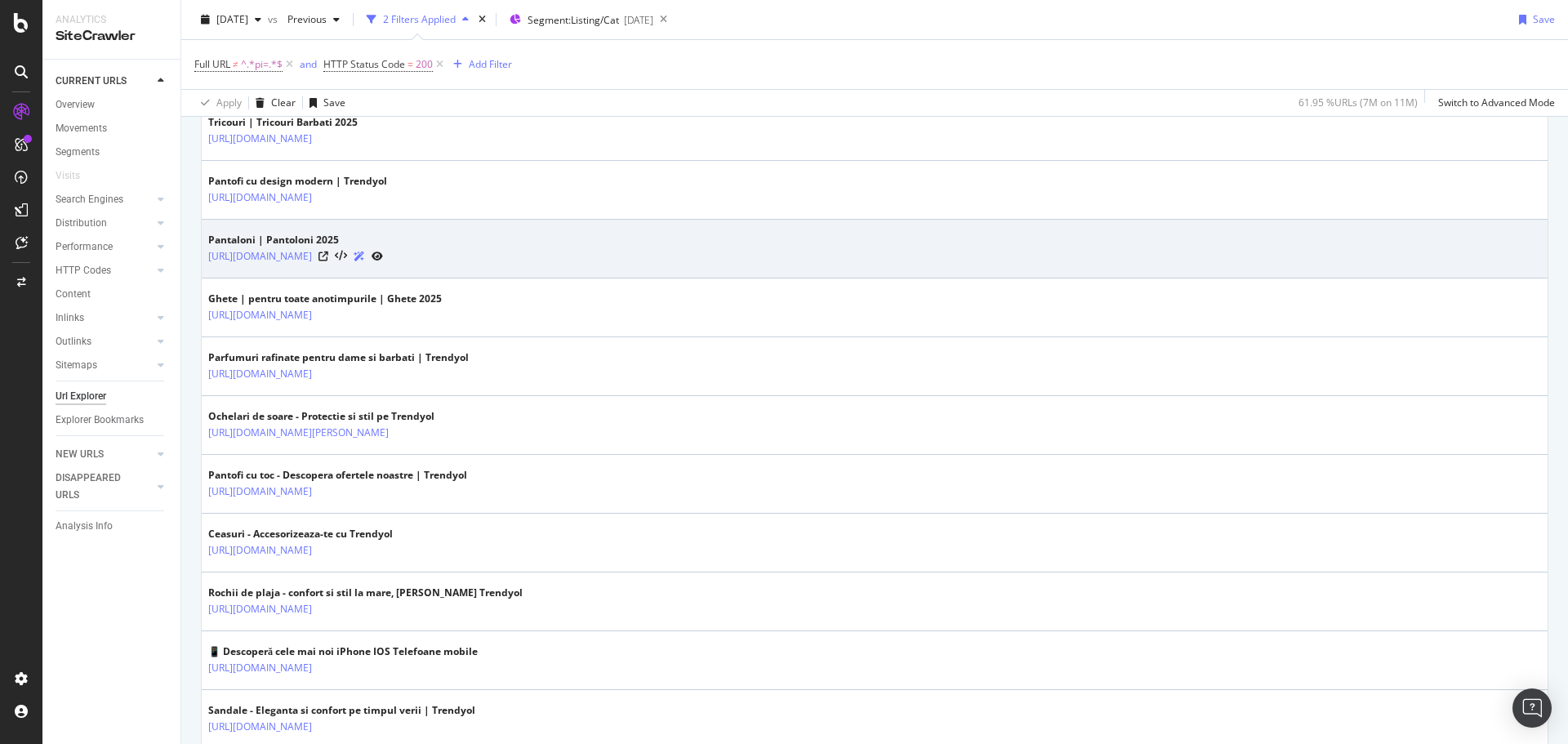
scroll to position [620, 0]
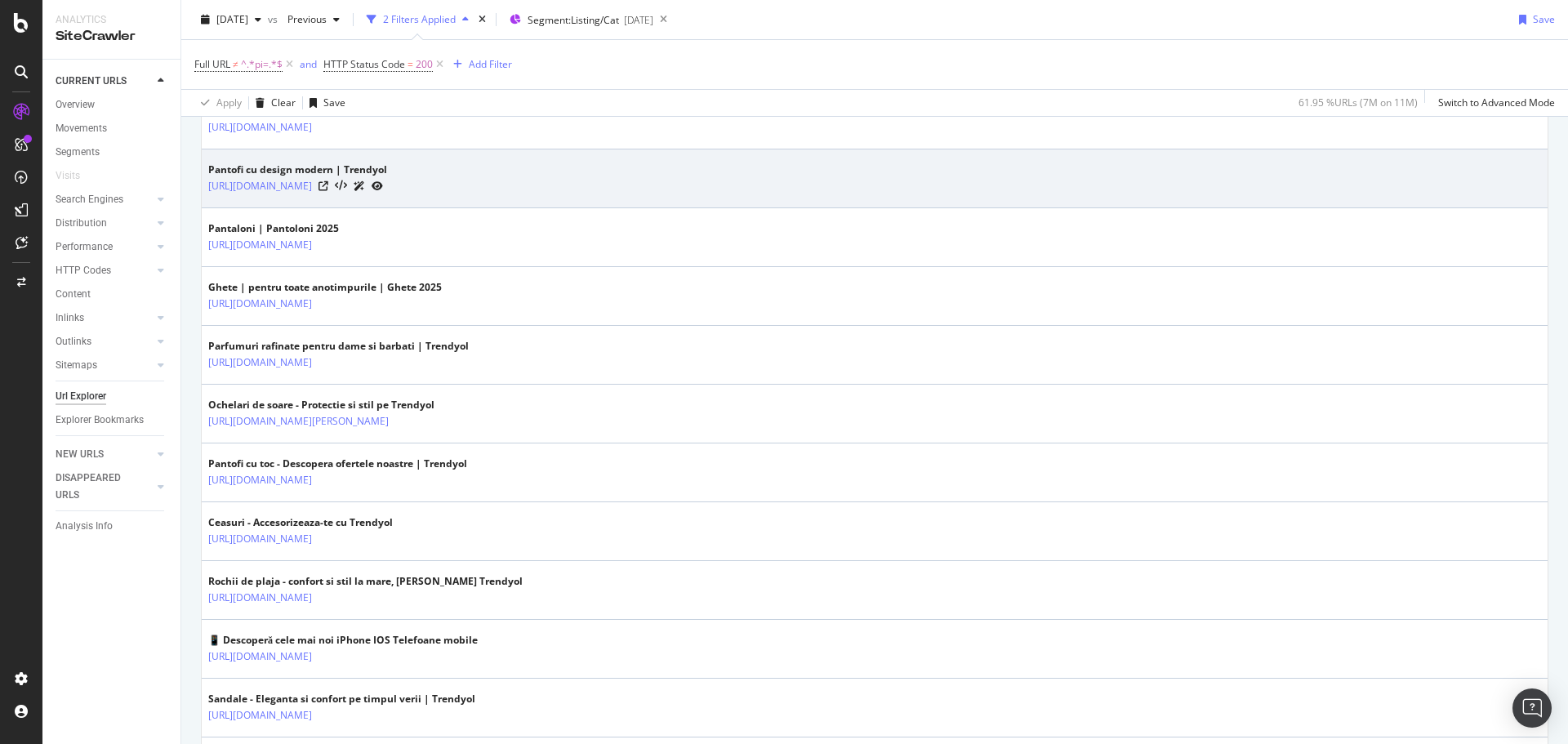
click at [293, 165] on div "Pantofi cu design modern | Trendyol" at bounding box center [298, 169] width 179 height 15
click at [304, 168] on div "Pantofi cu design modern | Trendyol" at bounding box center [298, 169] width 179 height 15
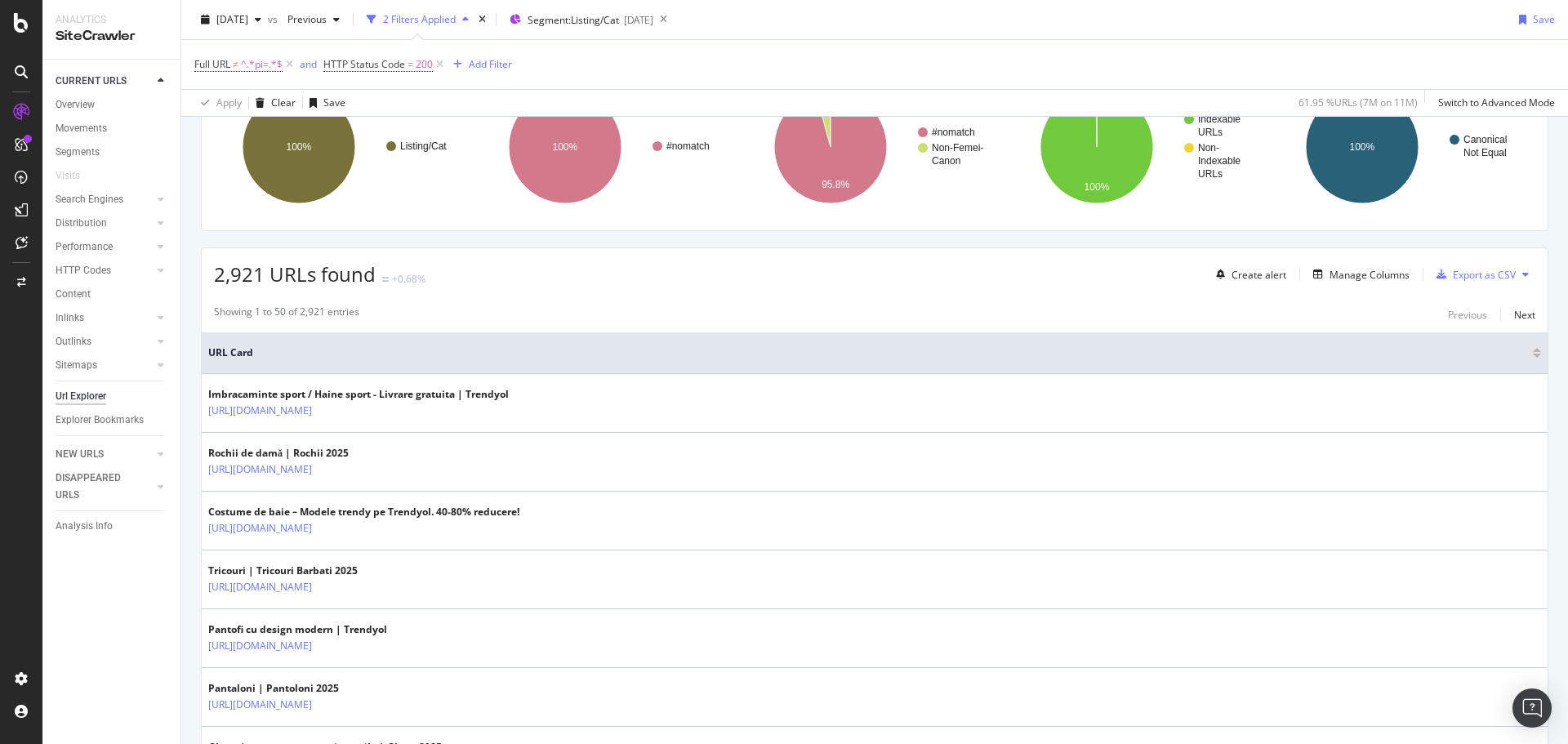
scroll to position [160, 0]
click at [1335, 273] on div "Manage Columns" at bounding box center [1370, 275] width 80 height 14
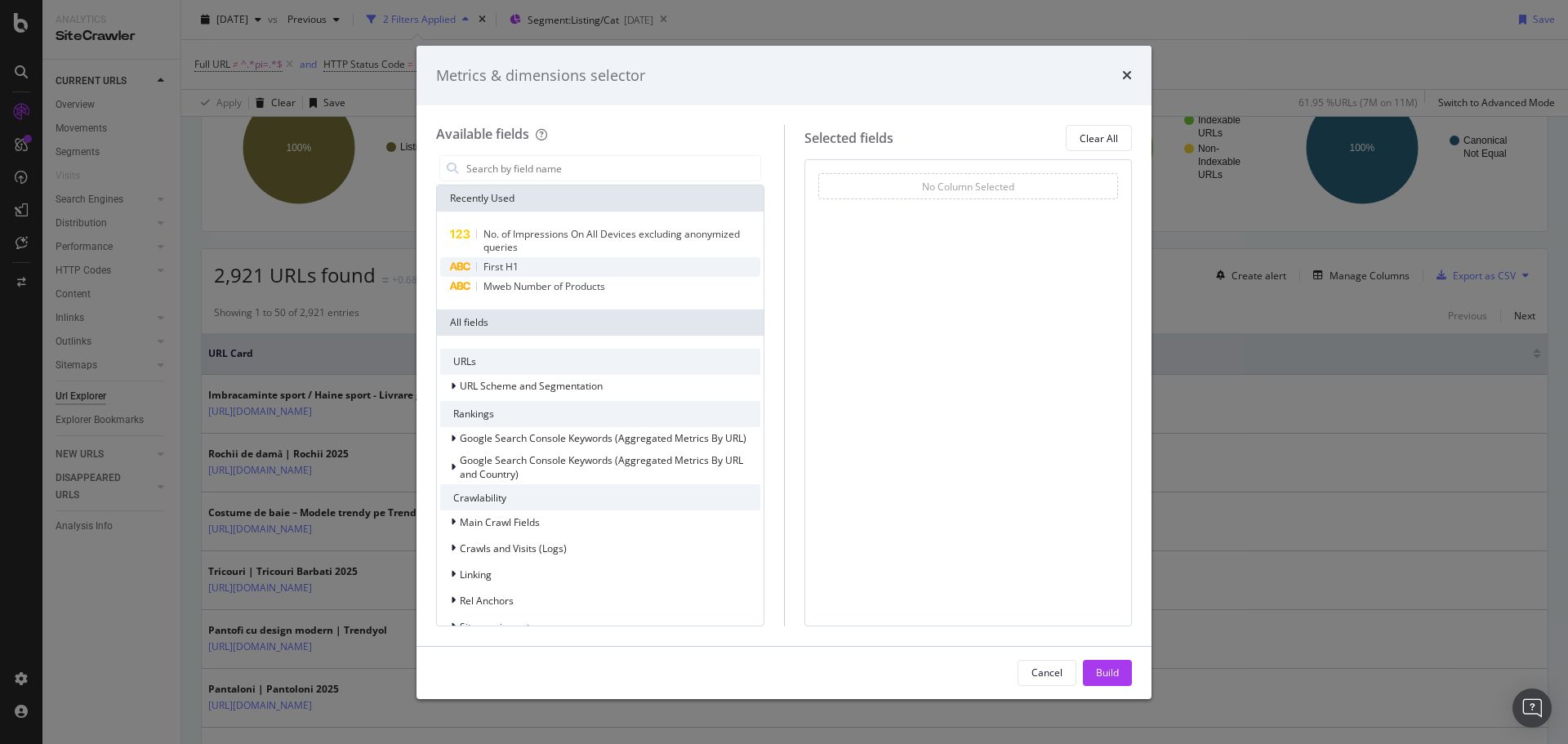
click at [518, 269] on span "First H1" at bounding box center [501, 266] width 35 height 14
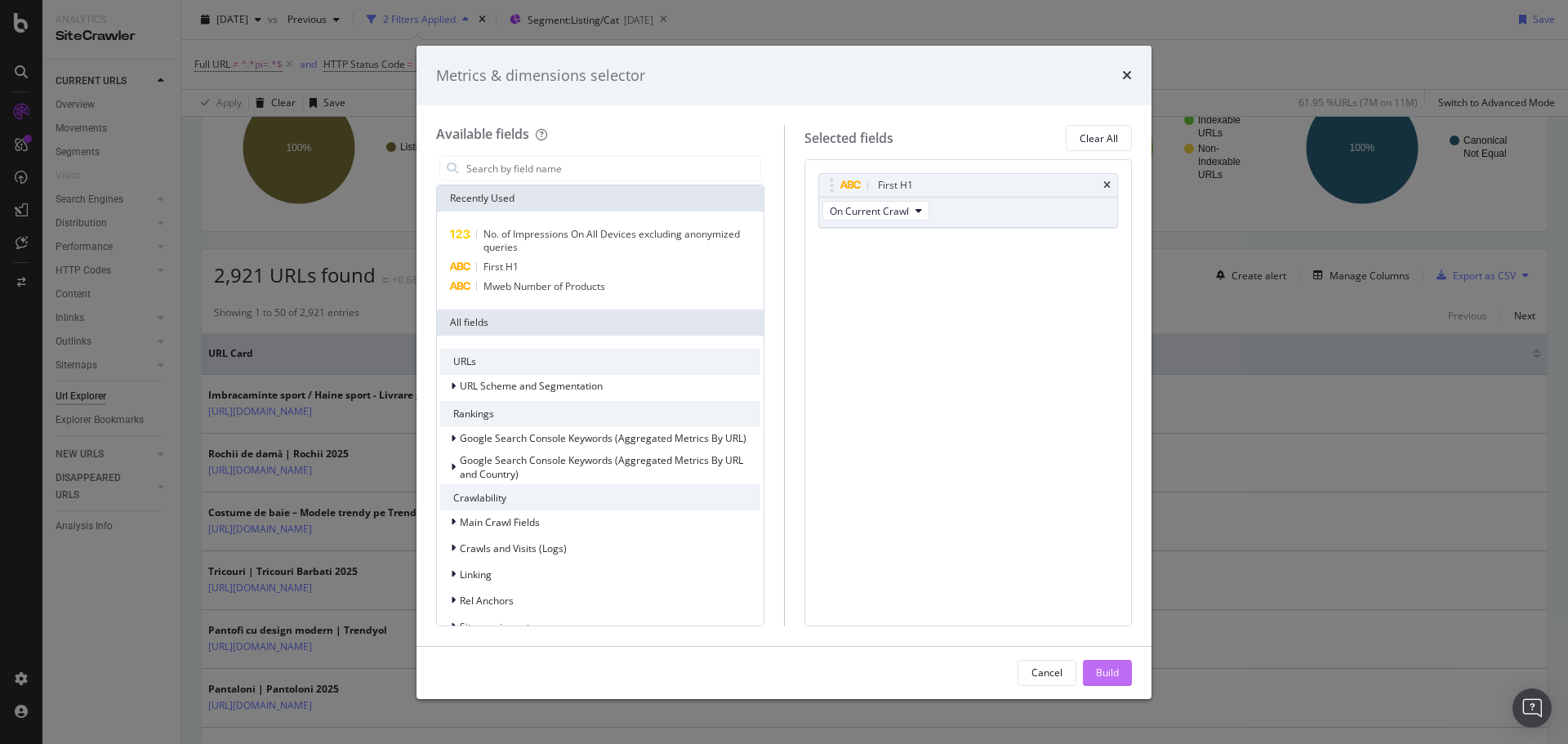
click at [1097, 668] on div "Build" at bounding box center [1107, 672] width 23 height 14
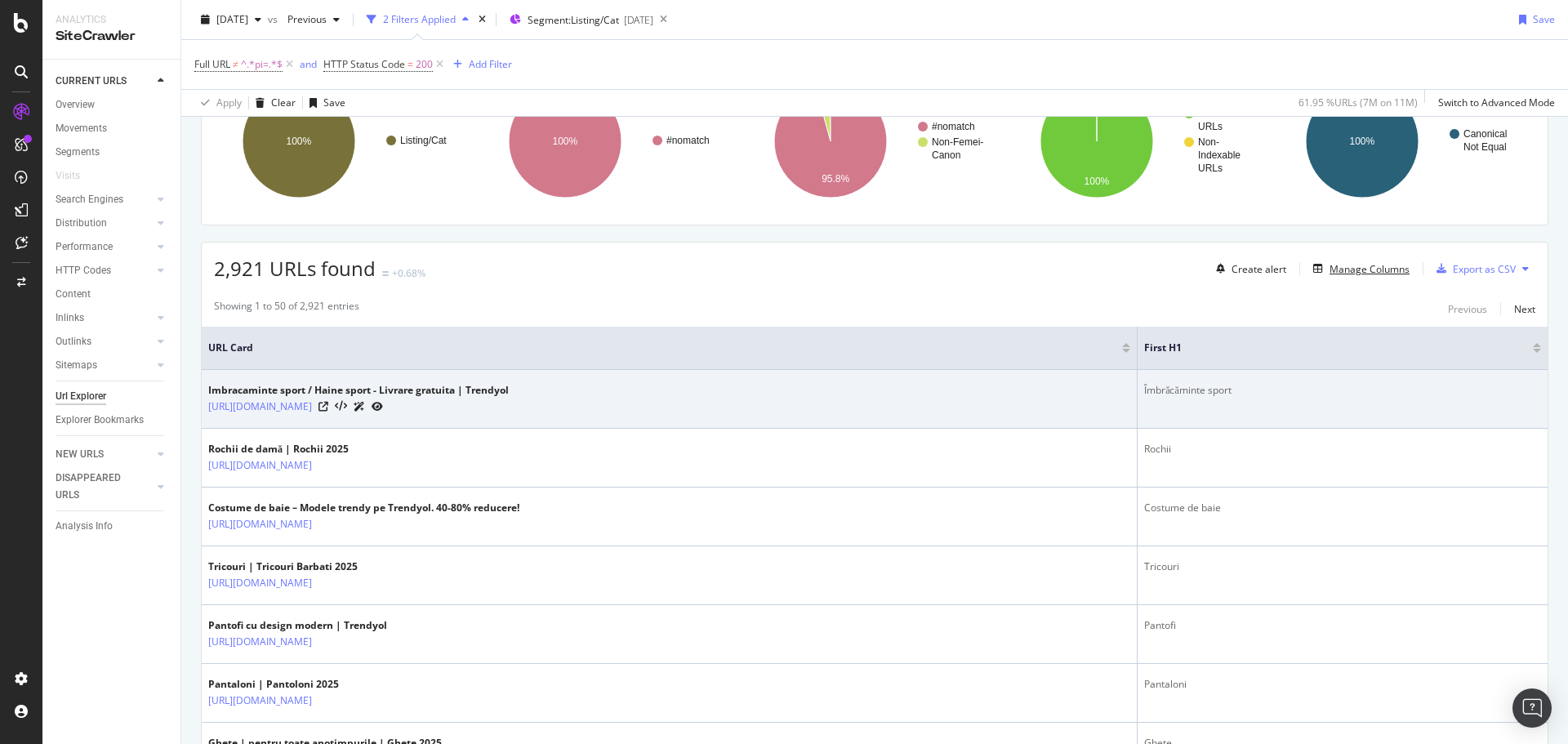
scroll to position [323, 0]
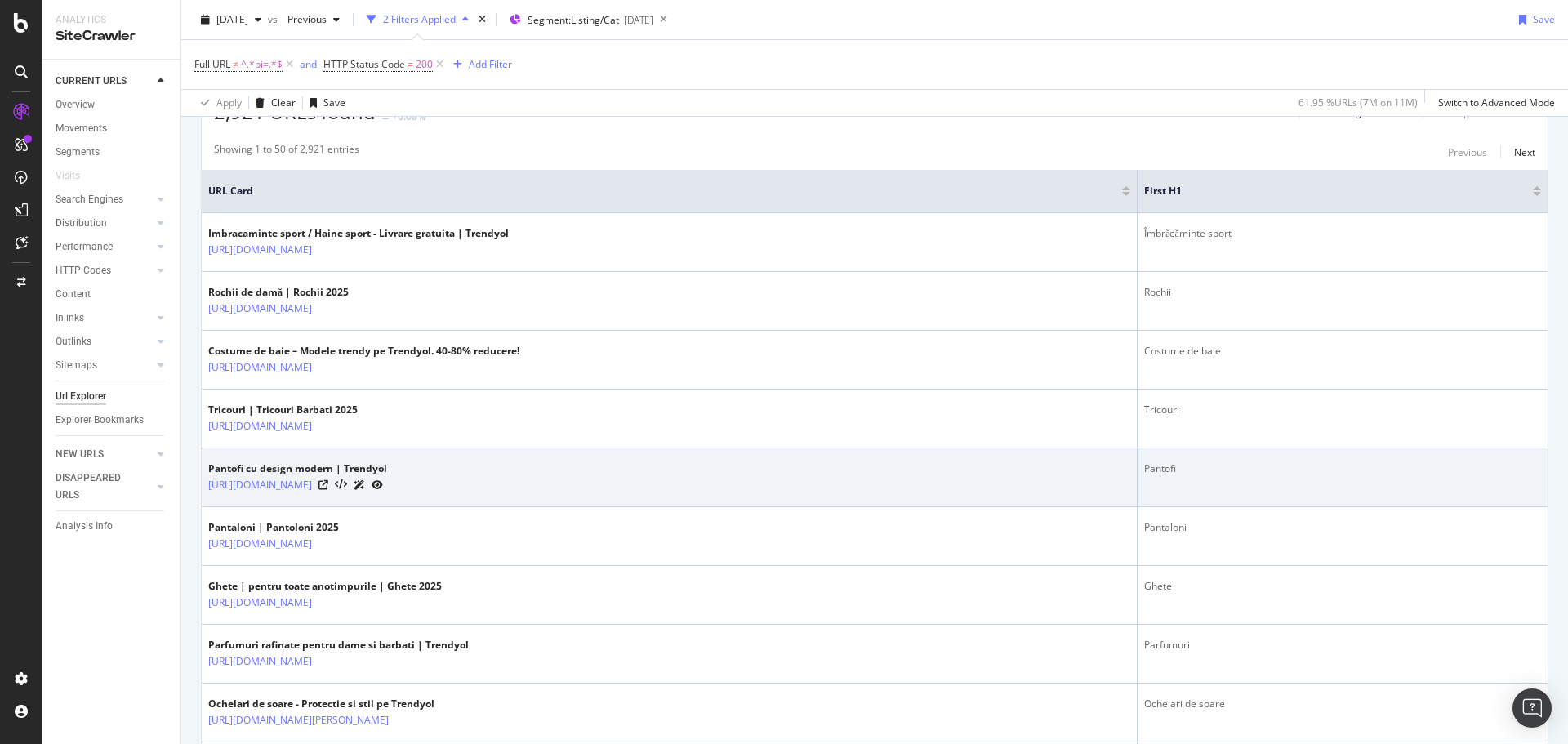
click at [1202, 470] on div "Pantofi" at bounding box center [1342, 469] width 397 height 15
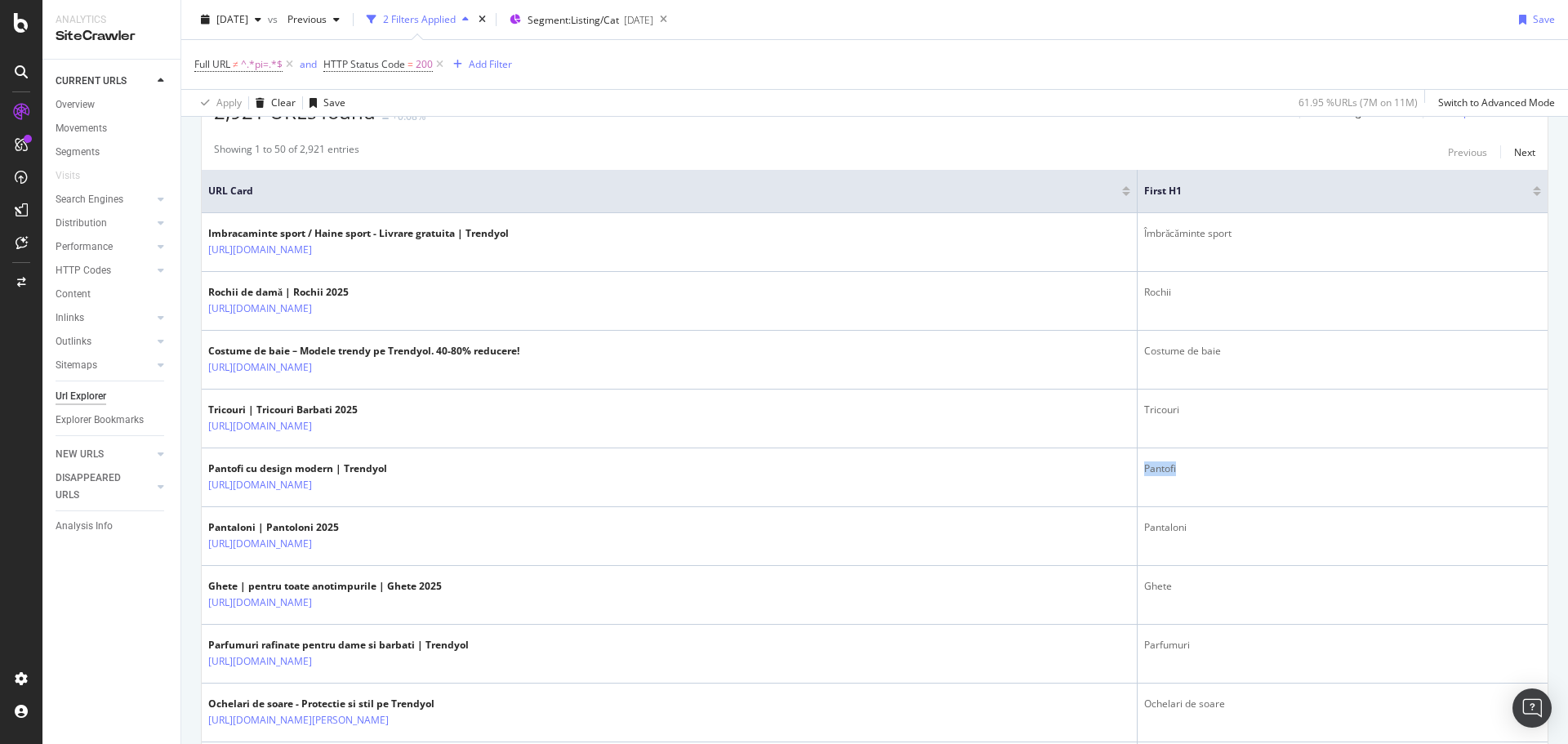
copy div "Pantofi"
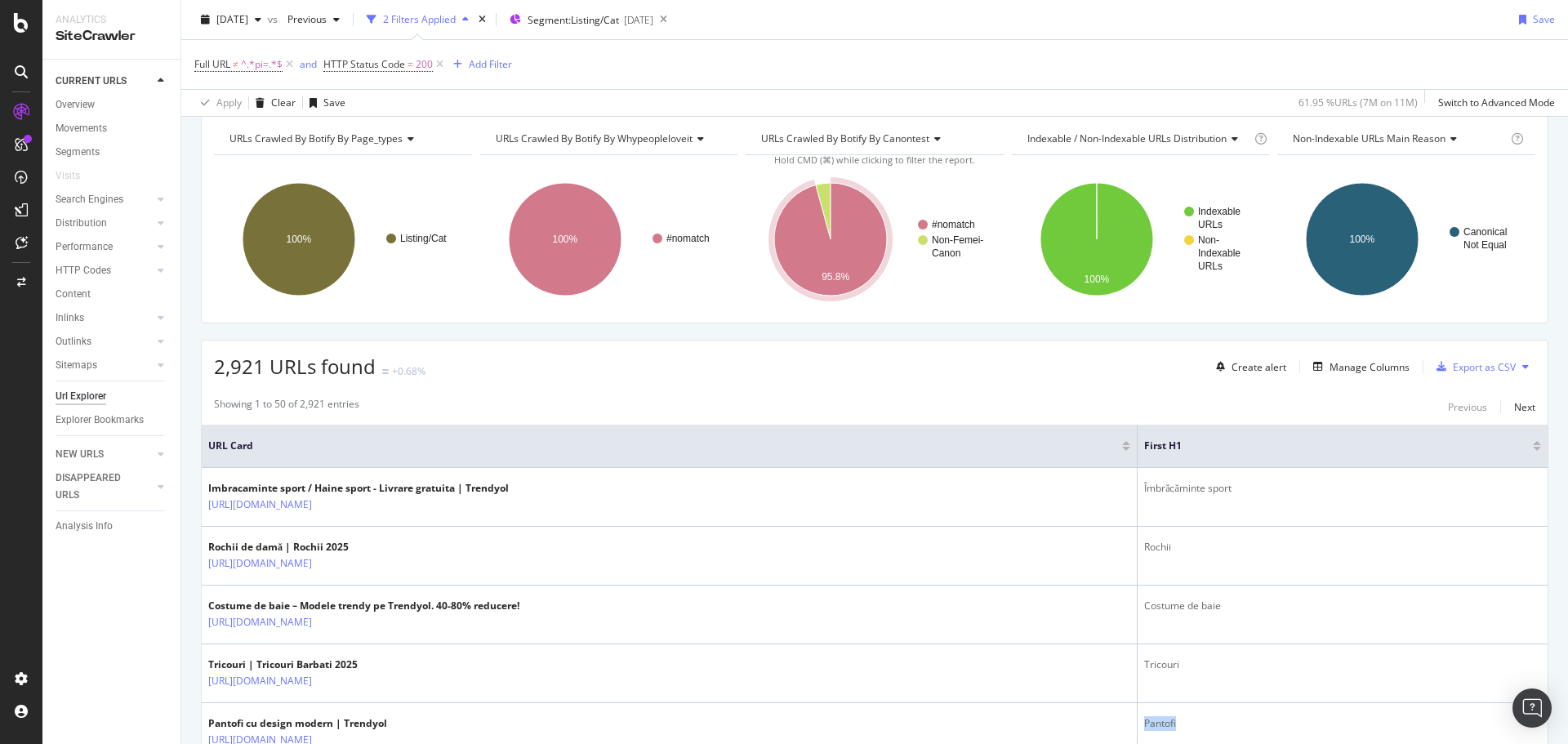
scroll to position [0, 0]
